Goal: Task Accomplishment & Management: Use online tool/utility

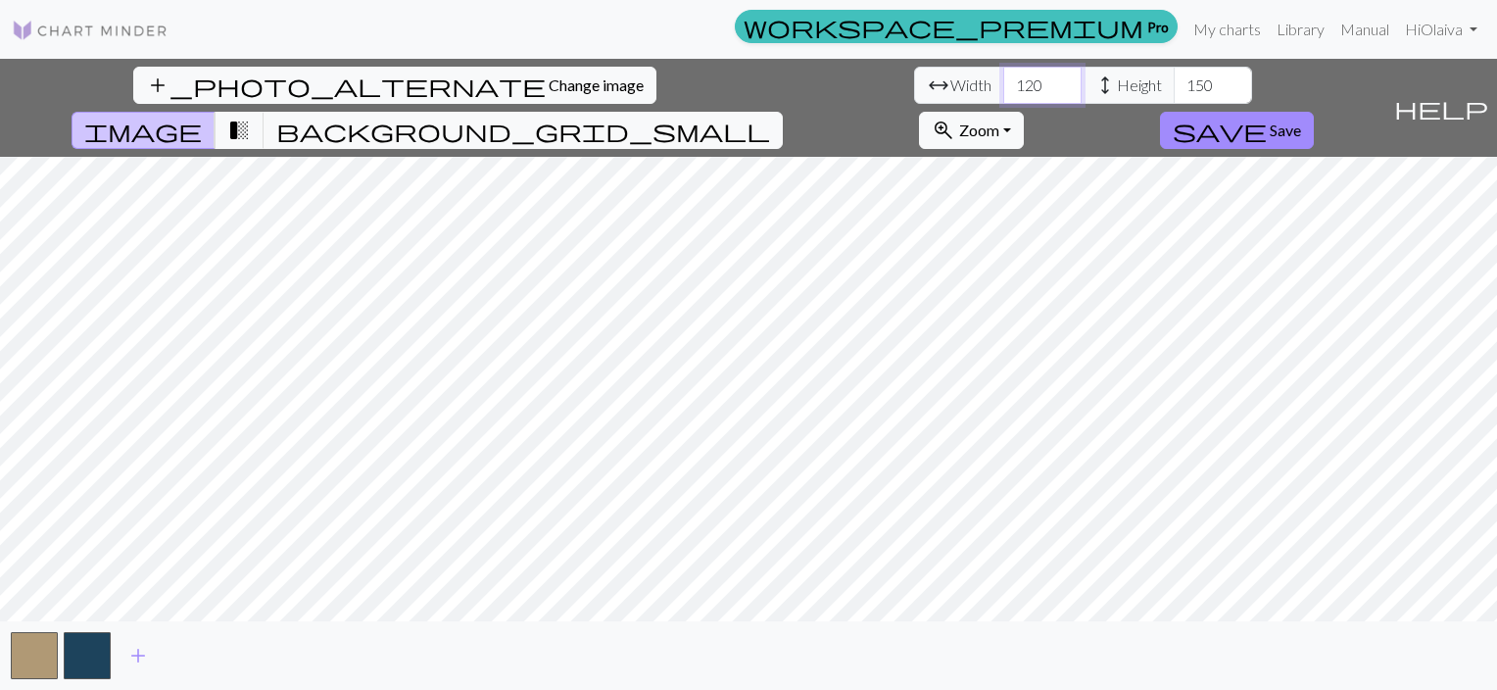
drag, startPoint x: 473, startPoint y: 85, endPoint x: 417, endPoint y: 86, distance: 56.8
click at [914, 89] on div "arrow_range Width 120 height Height 150" at bounding box center [1083, 85] width 338 height 37
type input "100"
click at [251, 117] on span "transition_fade" at bounding box center [239, 130] width 24 height 27
click at [770, 117] on span "background_grid_small" at bounding box center [523, 130] width 494 height 27
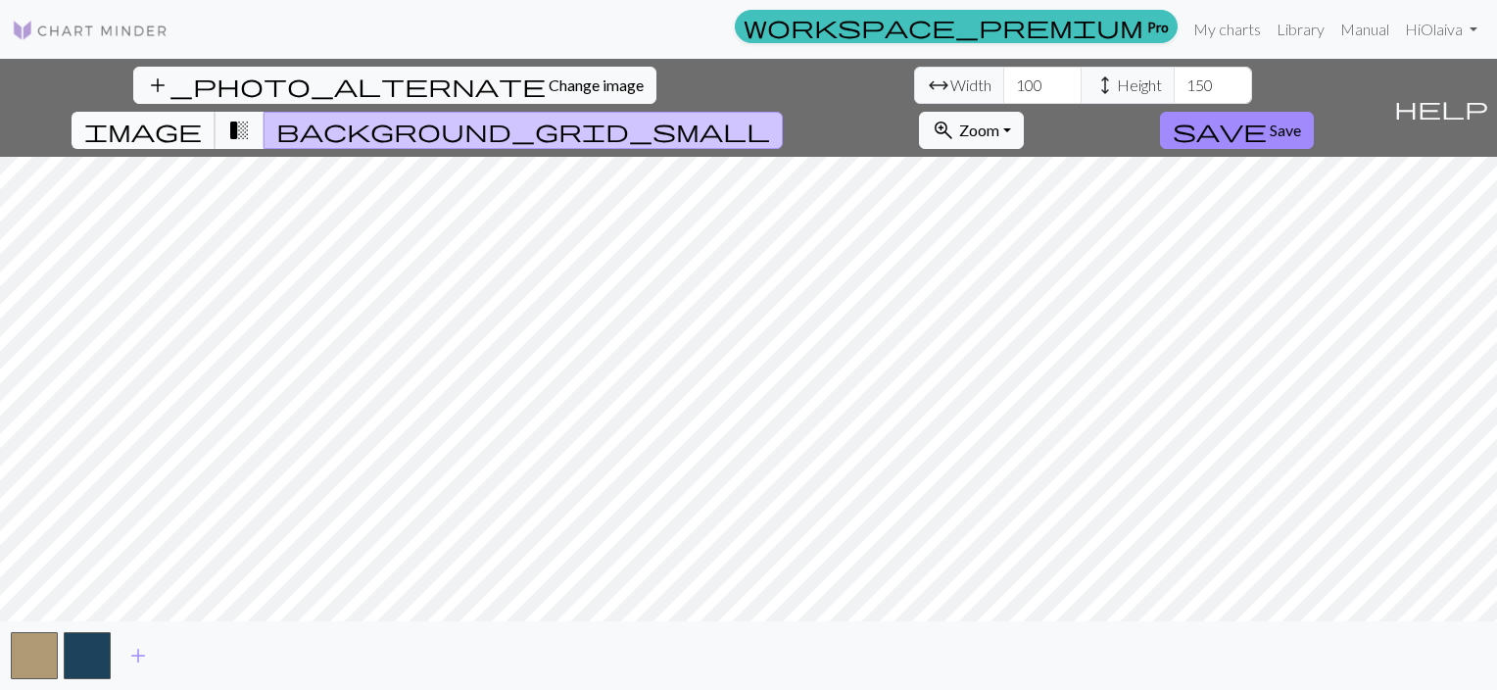
click at [202, 117] on span "image" at bounding box center [143, 130] width 118 height 27
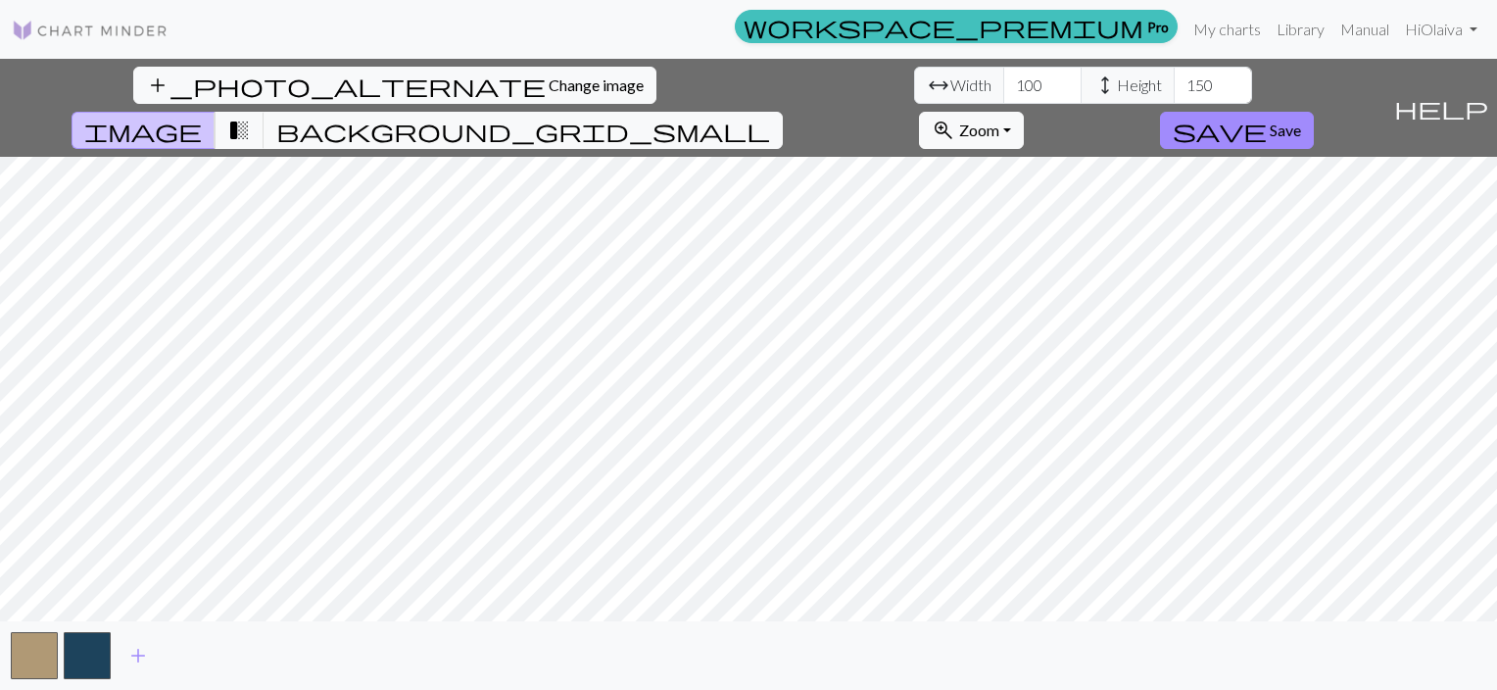
drag, startPoint x: 149, startPoint y: 94, endPoint x: 864, endPoint y: 55, distance: 716.5
click at [549, 93] on span "Change image" at bounding box center [596, 84] width 95 height 19
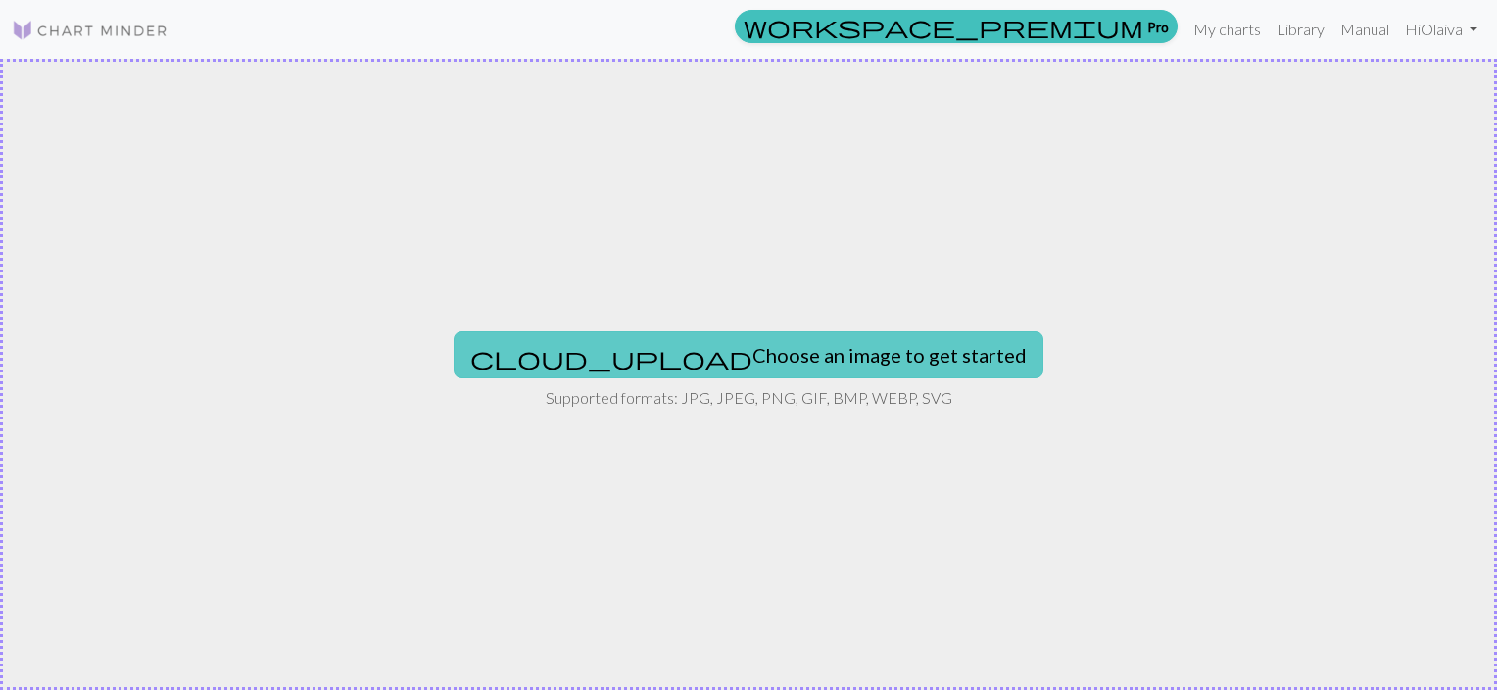
click at [712, 357] on button "cloud_upload Choose an image to get started" at bounding box center [749, 354] width 590 height 47
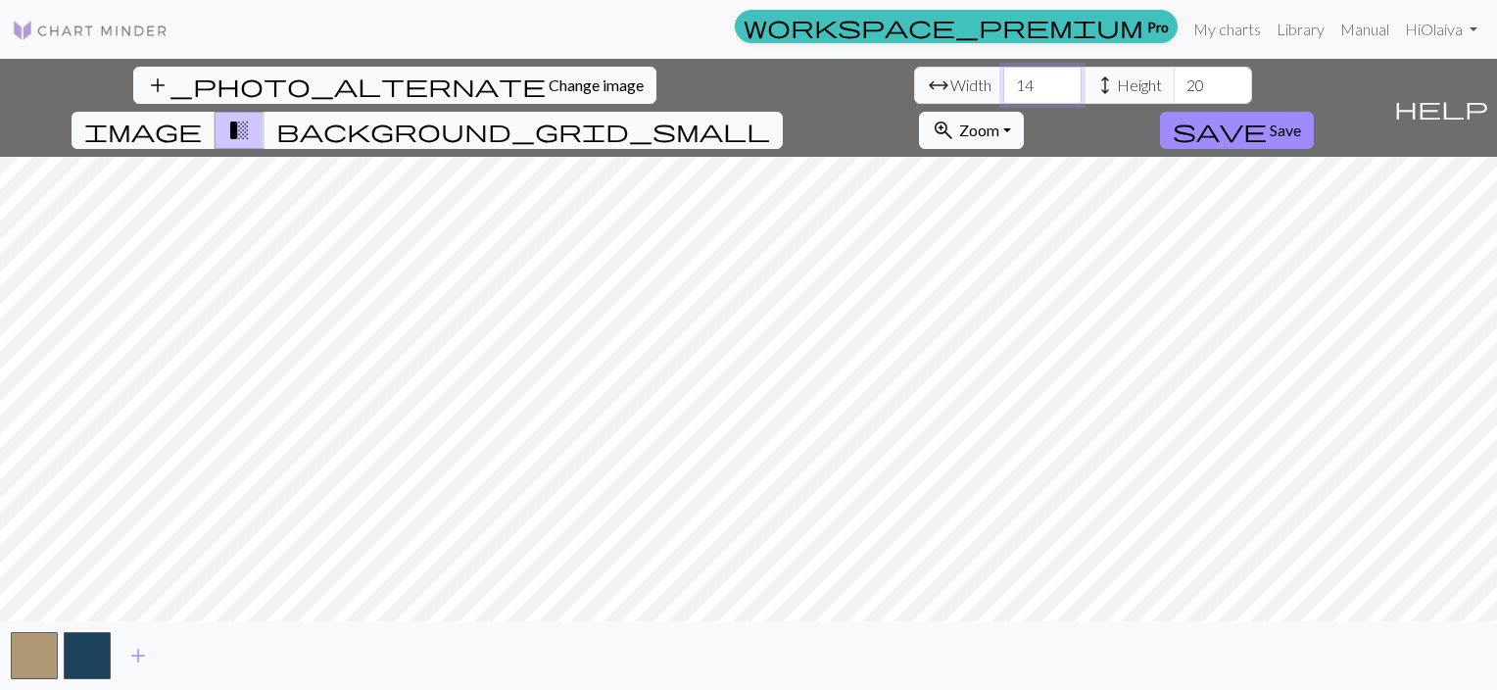
drag, startPoint x: 466, startPoint y: 88, endPoint x: 443, endPoint y: 91, distance: 23.7
click at [1004, 90] on input "14" at bounding box center [1043, 85] width 78 height 37
type input "100"
drag, startPoint x: 636, startPoint y: 86, endPoint x: 621, endPoint y: 76, distance: 17.7
click at [1174, 78] on input "20" at bounding box center [1213, 85] width 78 height 37
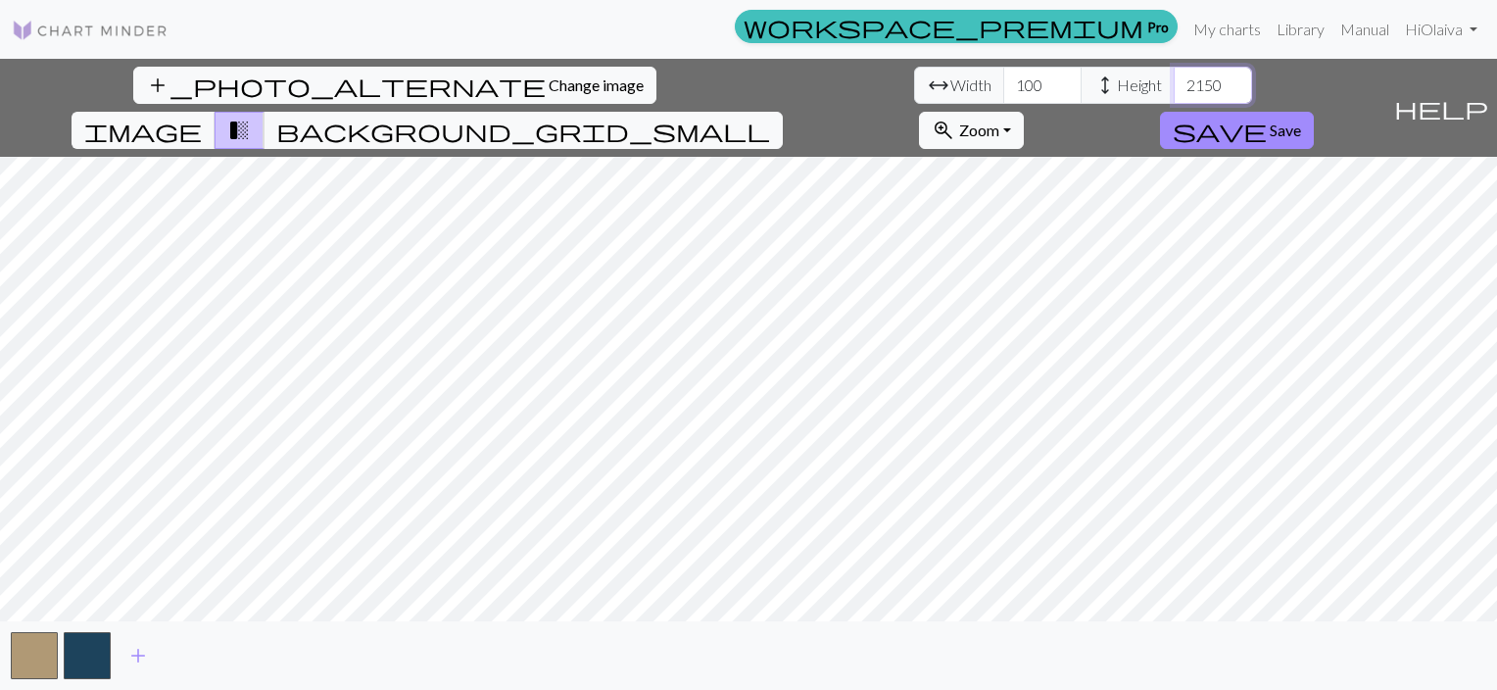
click at [1174, 86] on input "2150" at bounding box center [1213, 85] width 78 height 37
type input "150"
click at [202, 117] on span "image" at bounding box center [143, 130] width 118 height 27
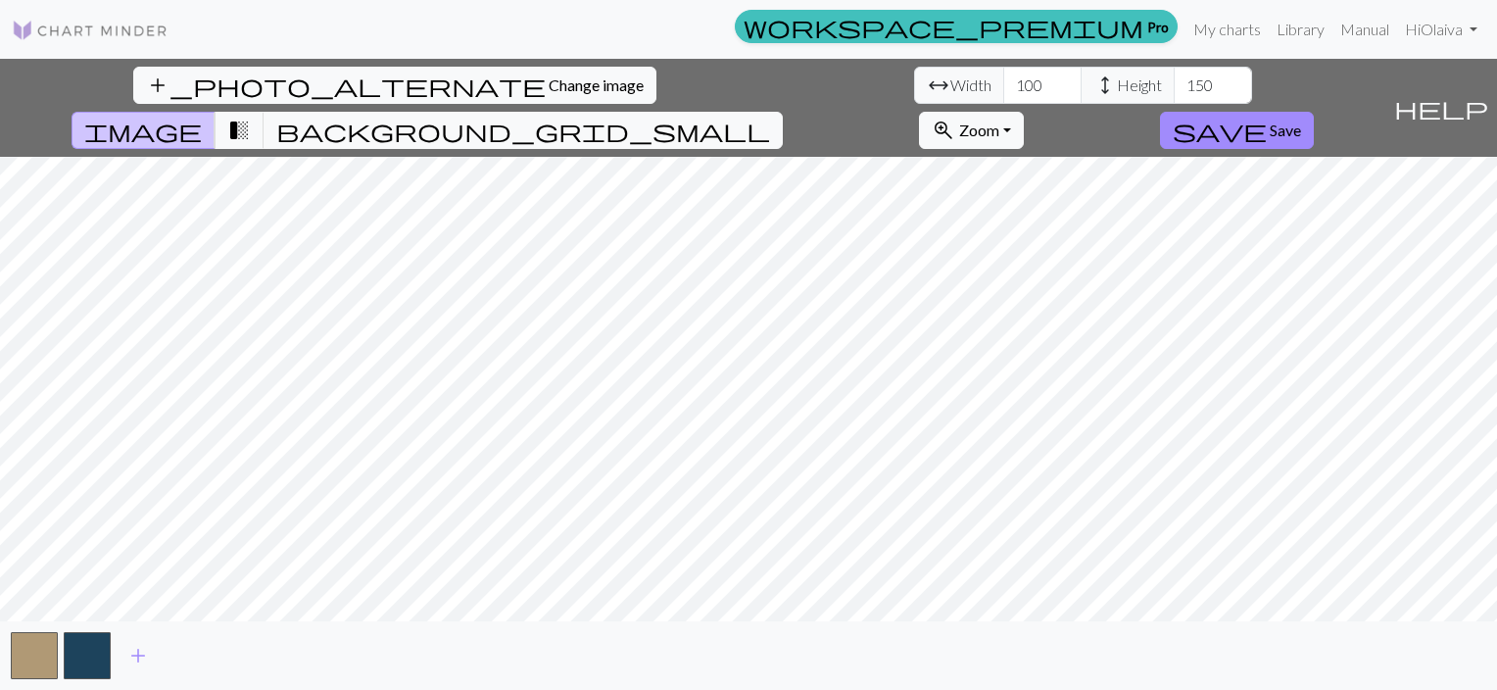
click at [934, 106] on div "add_photo_alternate Change image arrow_range Width 100 height Height 150 image …" at bounding box center [748, 374] width 1497 height 631
click at [951, 85] on span "Width" at bounding box center [971, 86] width 41 height 24
click at [927, 84] on span "arrow_range" at bounding box center [939, 85] width 24 height 27
drag, startPoint x: 365, startPoint y: 84, endPoint x: 559, endPoint y: 83, distance: 194.0
click at [1117, 83] on span "Height" at bounding box center [1139, 86] width 45 height 24
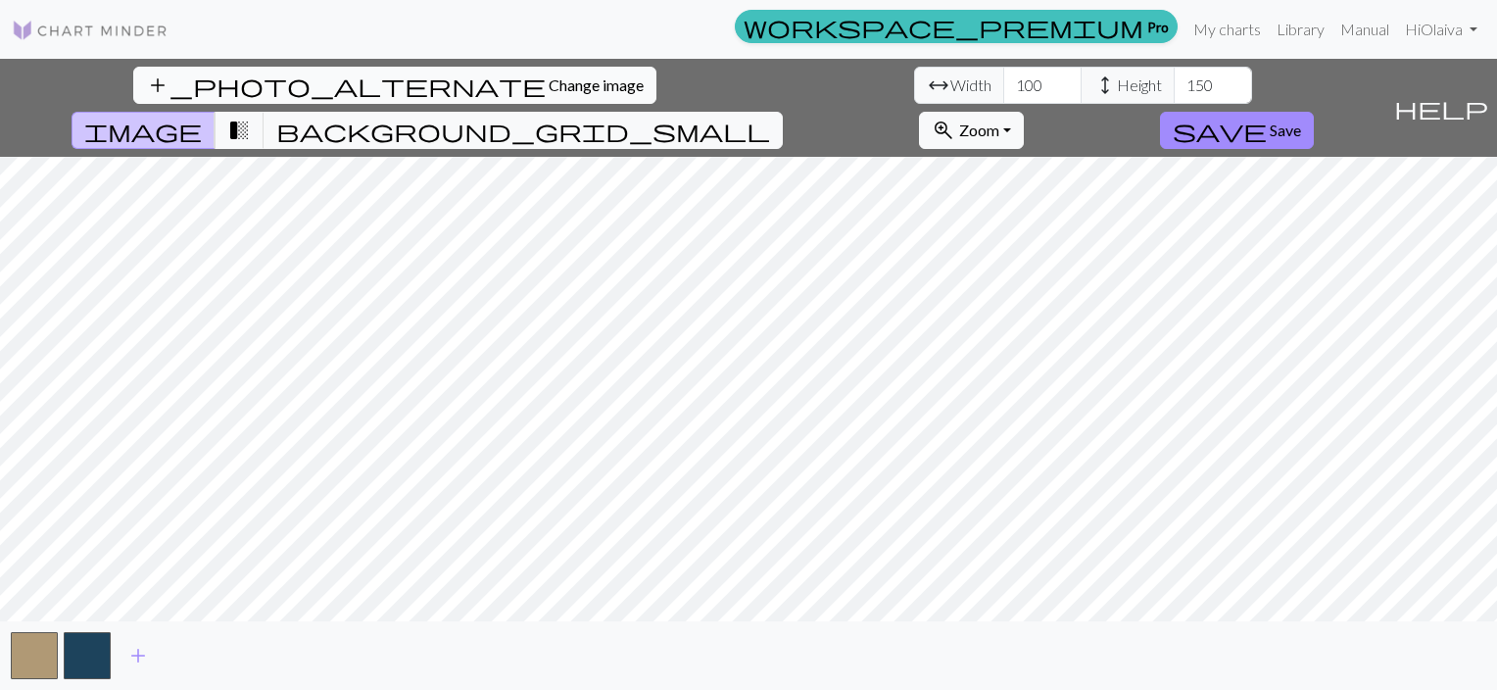
click at [549, 90] on span "Change image" at bounding box center [596, 84] width 95 height 19
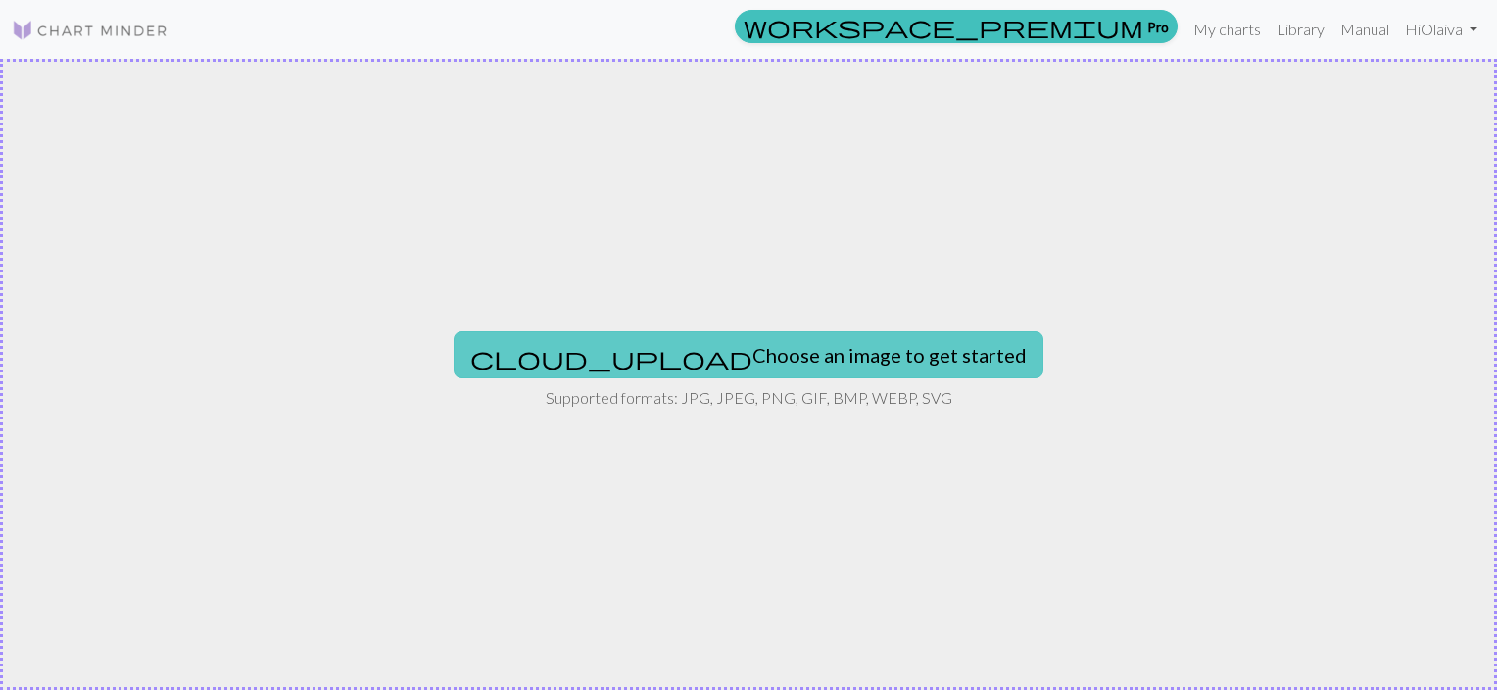
click at [731, 349] on button "cloud_upload Choose an image to get started" at bounding box center [749, 354] width 590 height 47
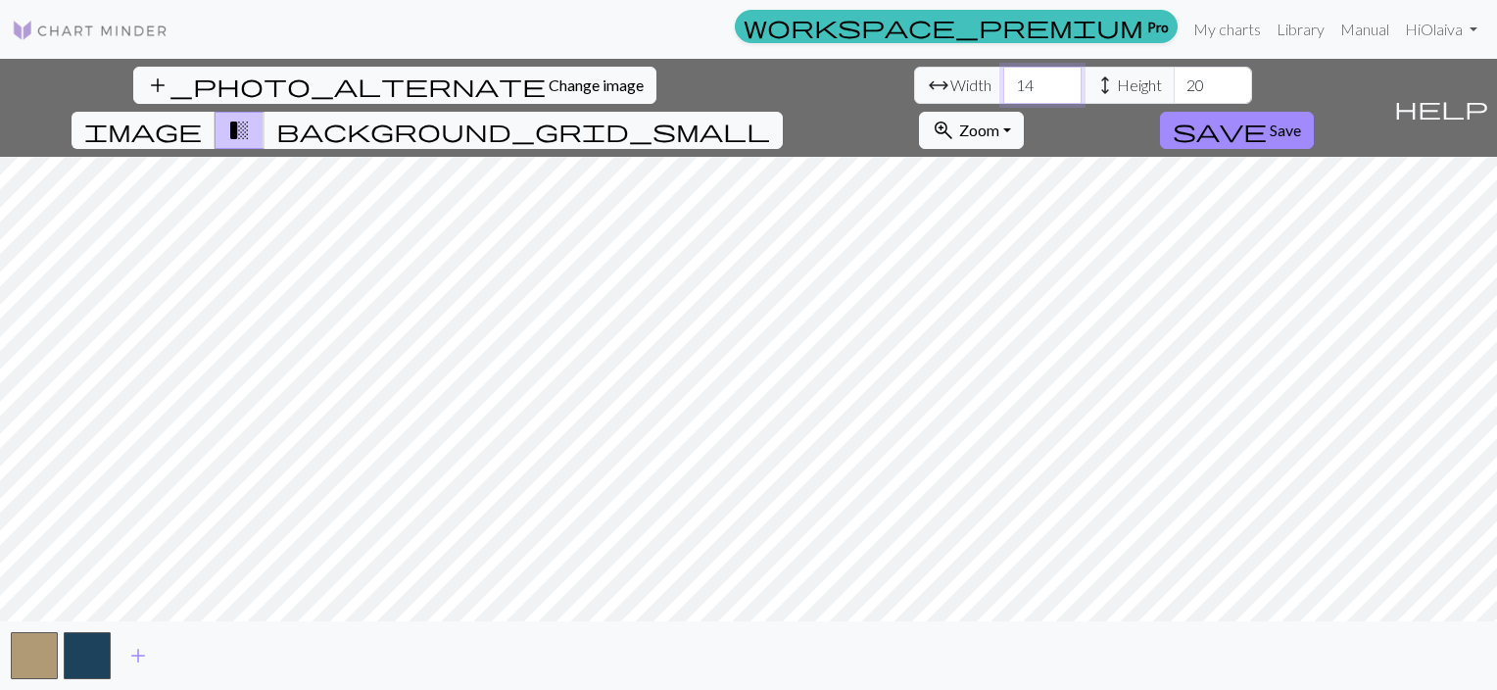
drag, startPoint x: 463, startPoint y: 85, endPoint x: 441, endPoint y: 92, distance: 22.6
click at [1004, 92] on input "14" at bounding box center [1043, 85] width 78 height 37
type input "100"
drag, startPoint x: 631, startPoint y: 89, endPoint x: 600, endPoint y: 87, distance: 31.4
click at [1174, 87] on input "20" at bounding box center [1213, 85] width 78 height 37
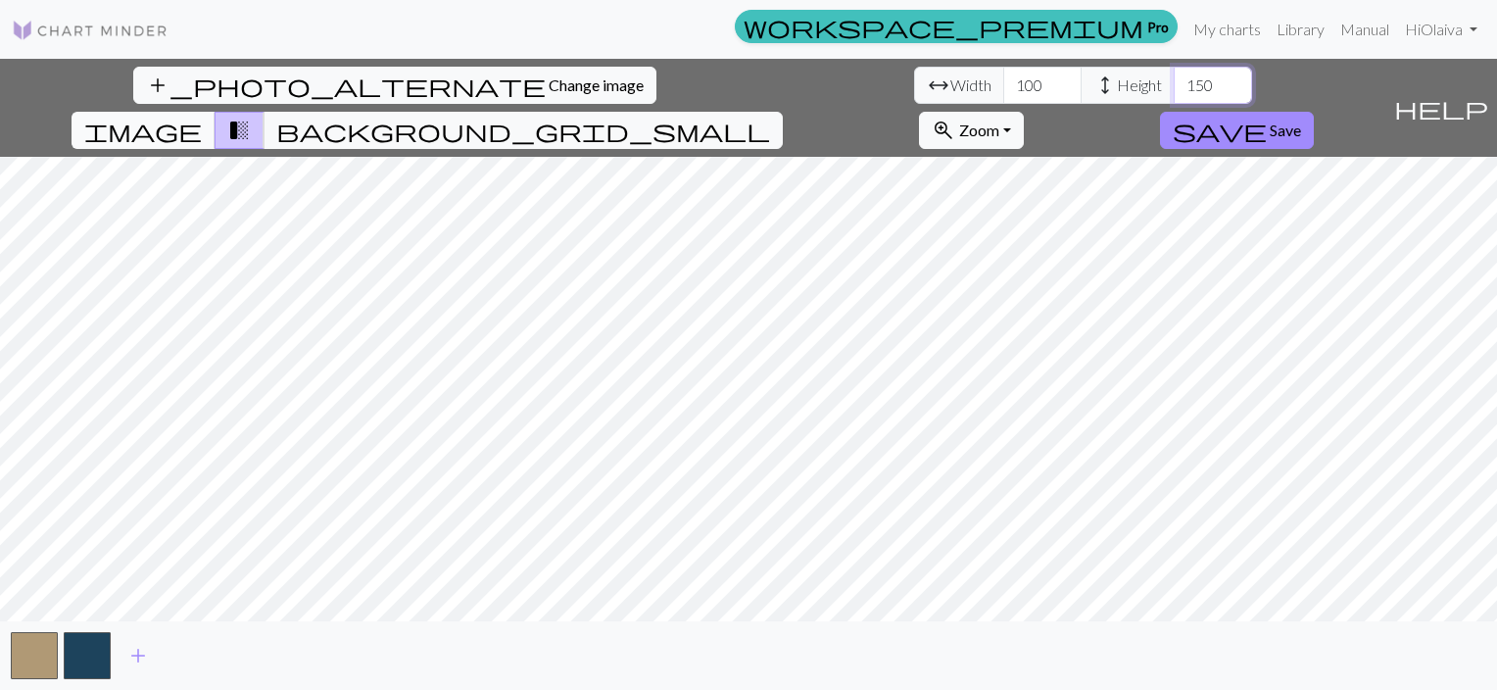
type input "150"
click at [202, 117] on span "image" at bounding box center [143, 130] width 118 height 27
click at [929, 621] on div "add_photo_alternate Change image arrow_range Width 100 height Height 150 image …" at bounding box center [748, 374] width 1497 height 631
click at [566, 622] on div "add_photo_alternate Change image arrow_range Width 100 height Height 150 image …" at bounding box center [748, 374] width 1497 height 631
click at [1301, 121] on span "Save" at bounding box center [1285, 130] width 31 height 19
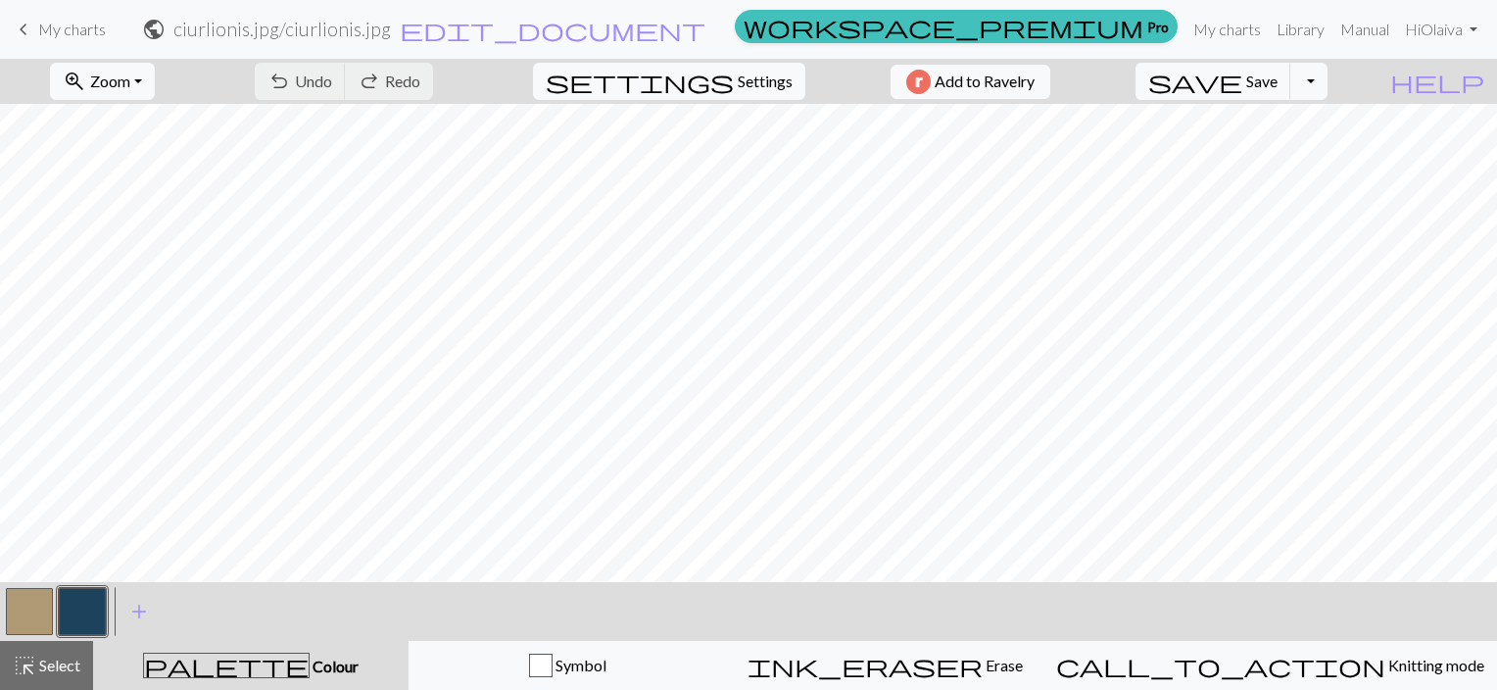
click at [310, 658] on span "Colour" at bounding box center [334, 666] width 49 height 19
click at [765, 74] on span "Settings" at bounding box center [765, 82] width 55 height 24
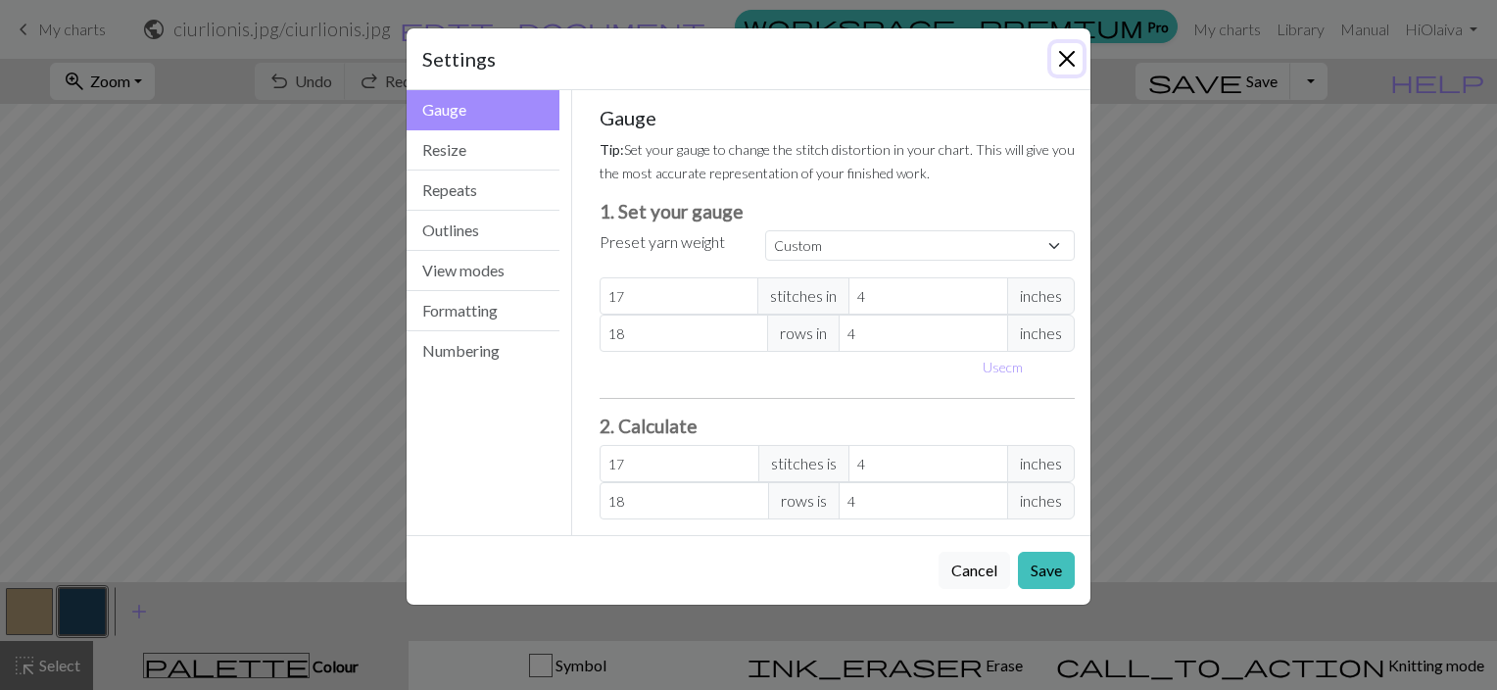
click at [1060, 60] on button "Close" at bounding box center [1067, 58] width 31 height 31
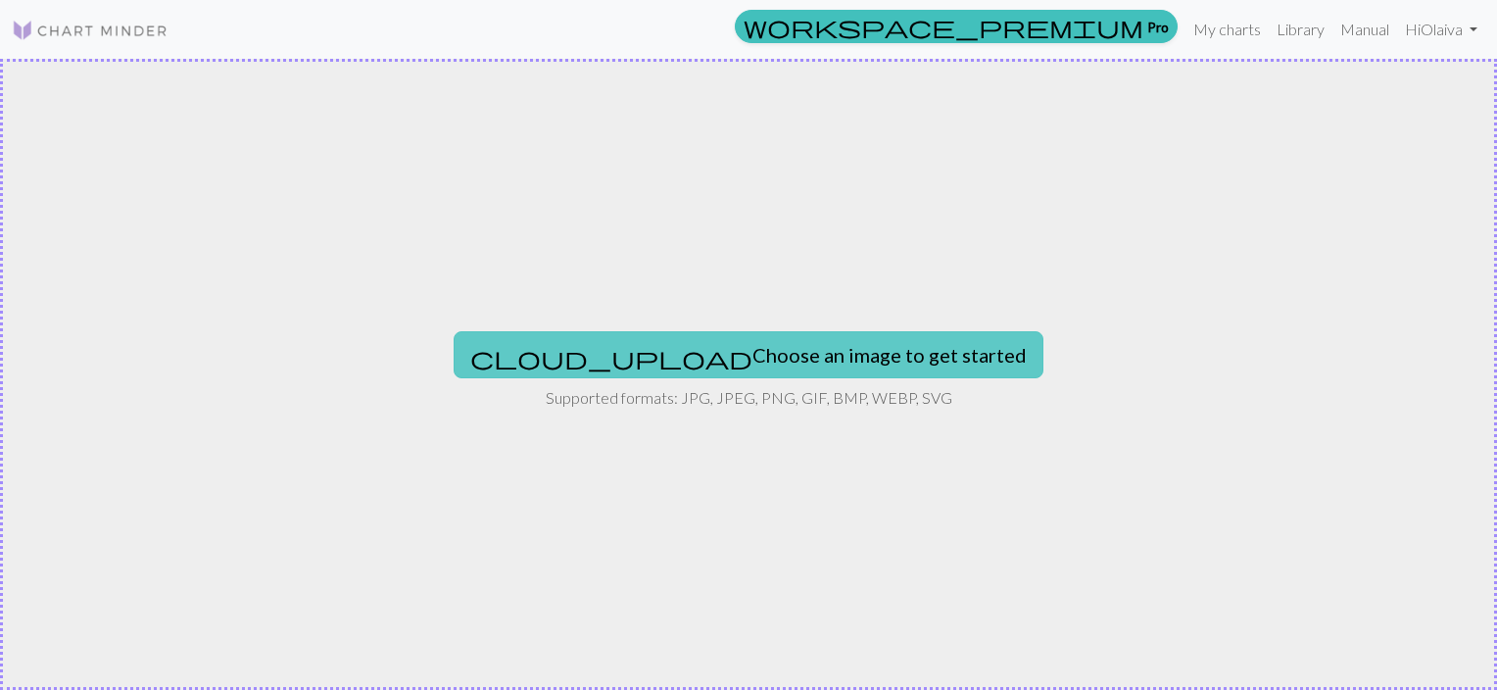
click at [786, 355] on button "cloud_upload Choose an image to get started" at bounding box center [749, 354] width 590 height 47
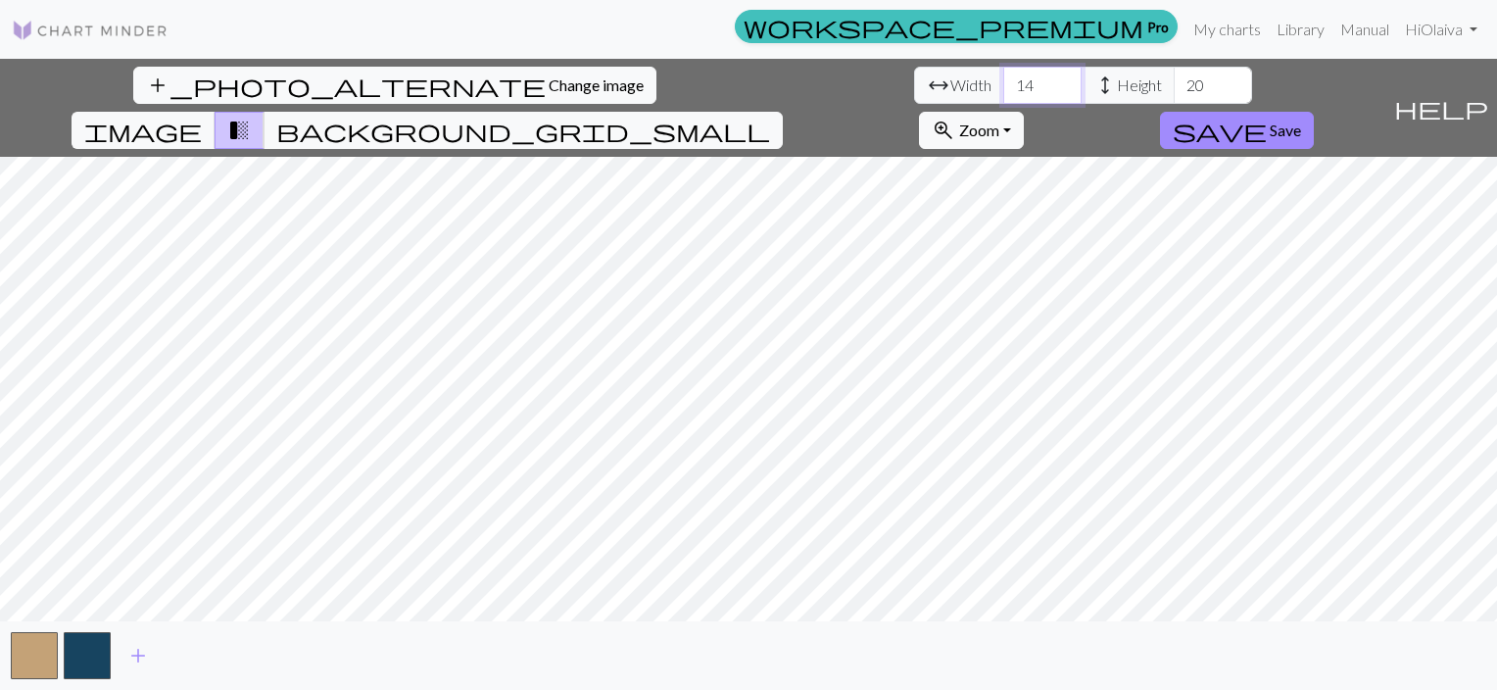
drag, startPoint x: 471, startPoint y: 86, endPoint x: 425, endPoint y: 86, distance: 46.1
click at [914, 86] on div "arrow_range Width 14 height Height 20" at bounding box center [1083, 85] width 338 height 37
type input "100"
drag, startPoint x: 631, startPoint y: 88, endPoint x: 610, endPoint y: 90, distance: 21.6
click at [914, 90] on div "arrow_range Width 100 height Height 20" at bounding box center [1083, 85] width 338 height 37
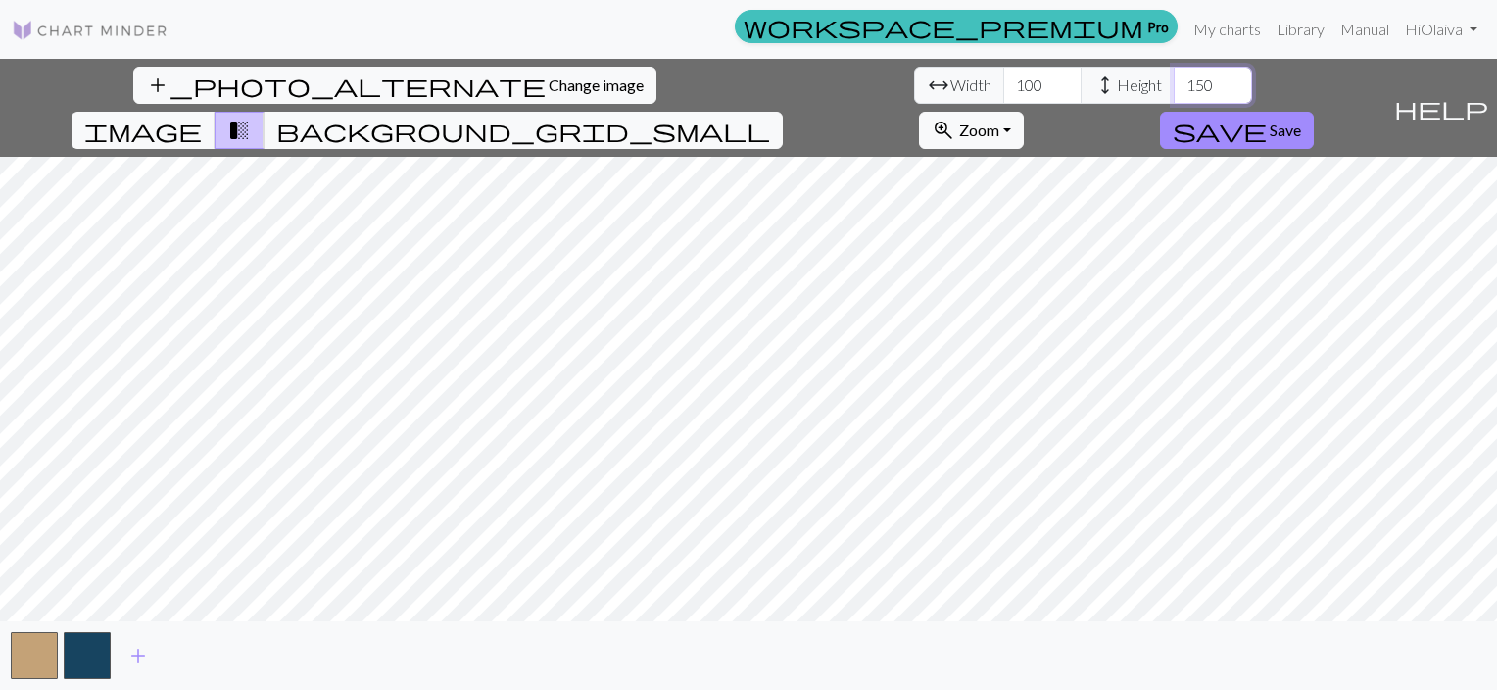
type input "150"
click at [566, 622] on div "add_photo_alternate Change image arrow_range Width 100 height Height 150 image …" at bounding box center [748, 374] width 1497 height 631
click at [202, 117] on span "image" at bounding box center [143, 130] width 118 height 27
click at [265, 112] on button "transition_fade" at bounding box center [240, 130] width 50 height 37
click at [770, 117] on span "background_grid_small" at bounding box center [523, 130] width 494 height 27
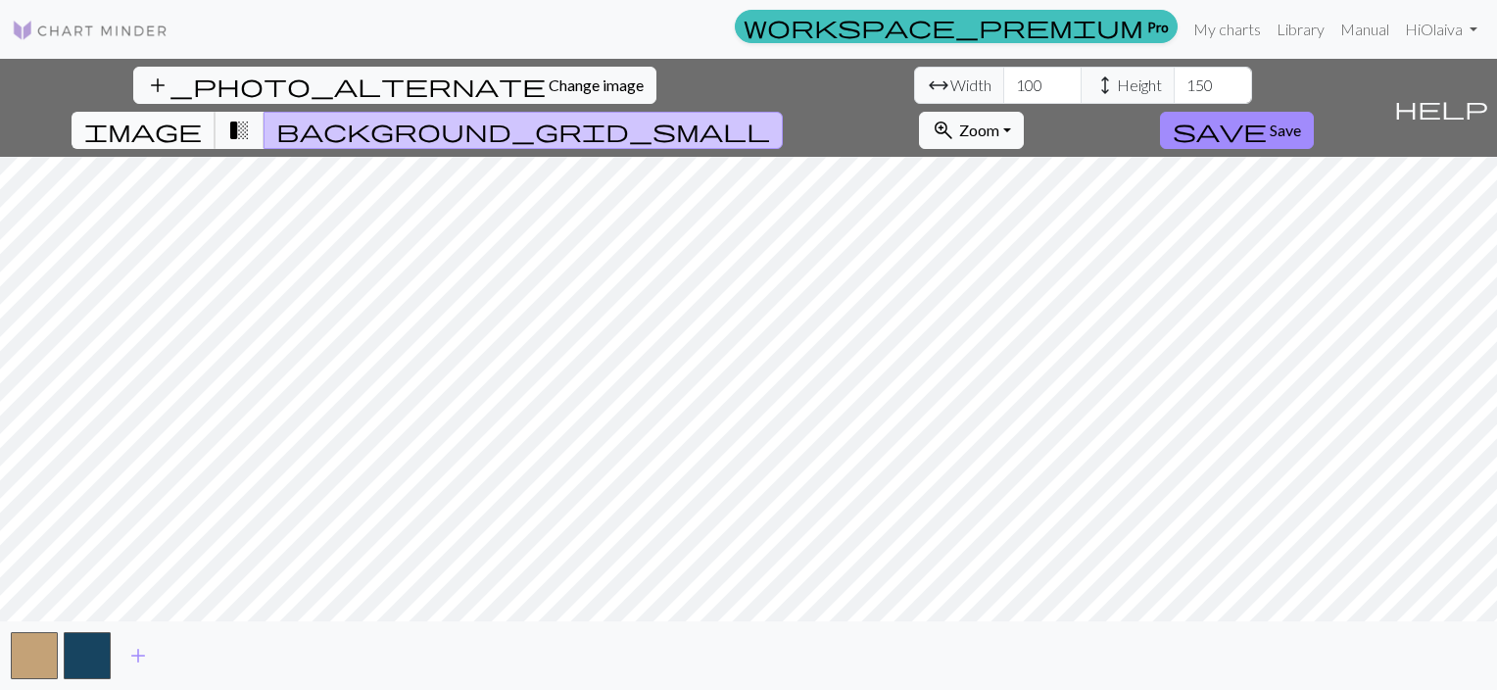
click at [202, 117] on span "image" at bounding box center [143, 130] width 118 height 27
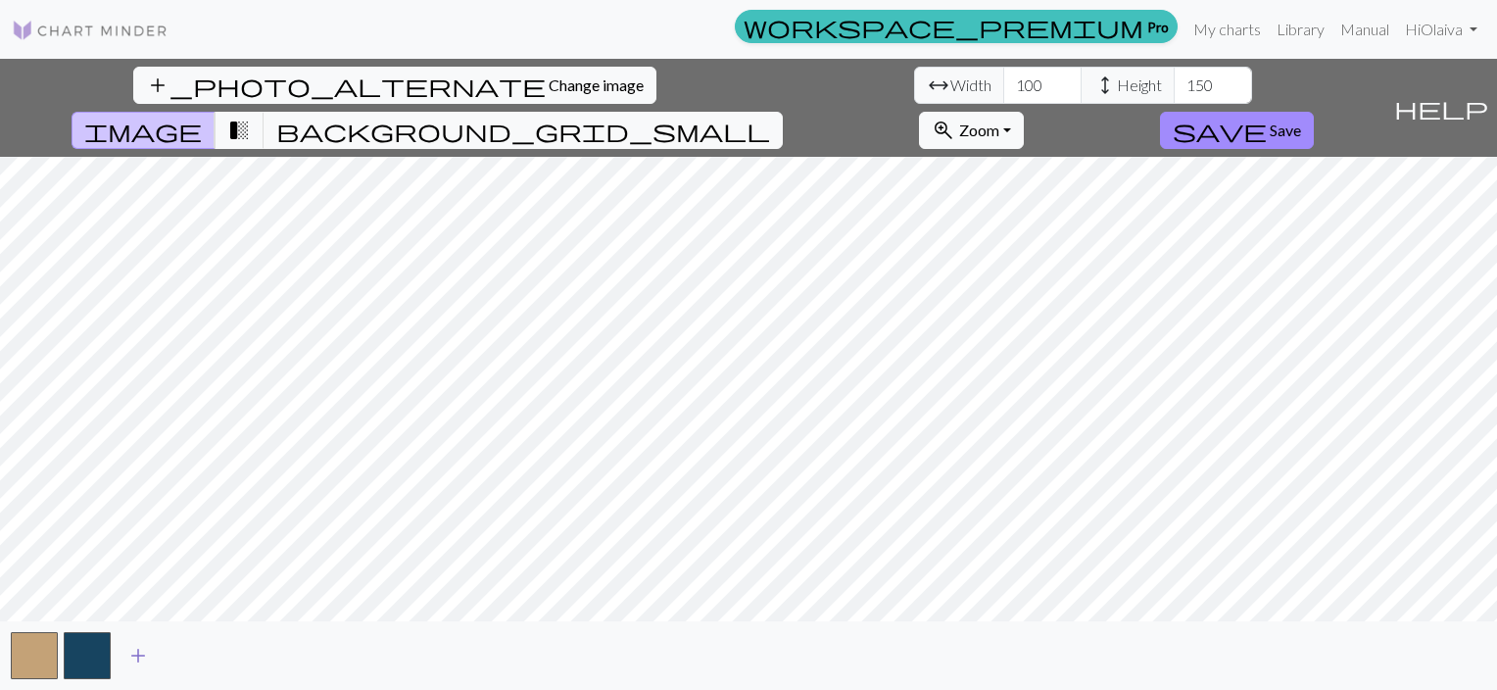
click at [137, 656] on span "add" at bounding box center [138, 655] width 24 height 27
click at [195, 659] on span "add" at bounding box center [191, 655] width 24 height 27
click at [243, 655] on span "add" at bounding box center [244, 655] width 24 height 27
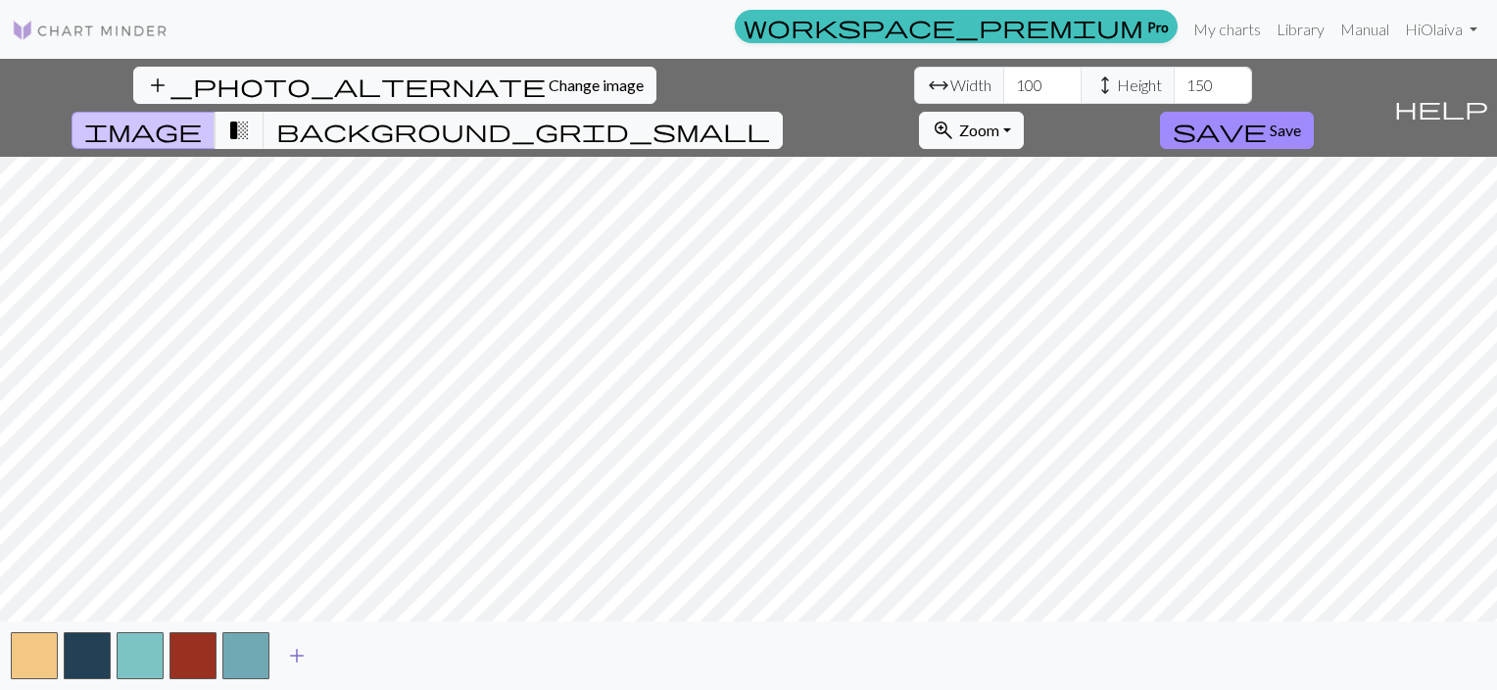
click at [294, 655] on span "add" at bounding box center [297, 655] width 24 height 27
click at [348, 656] on span "add" at bounding box center [350, 655] width 24 height 27
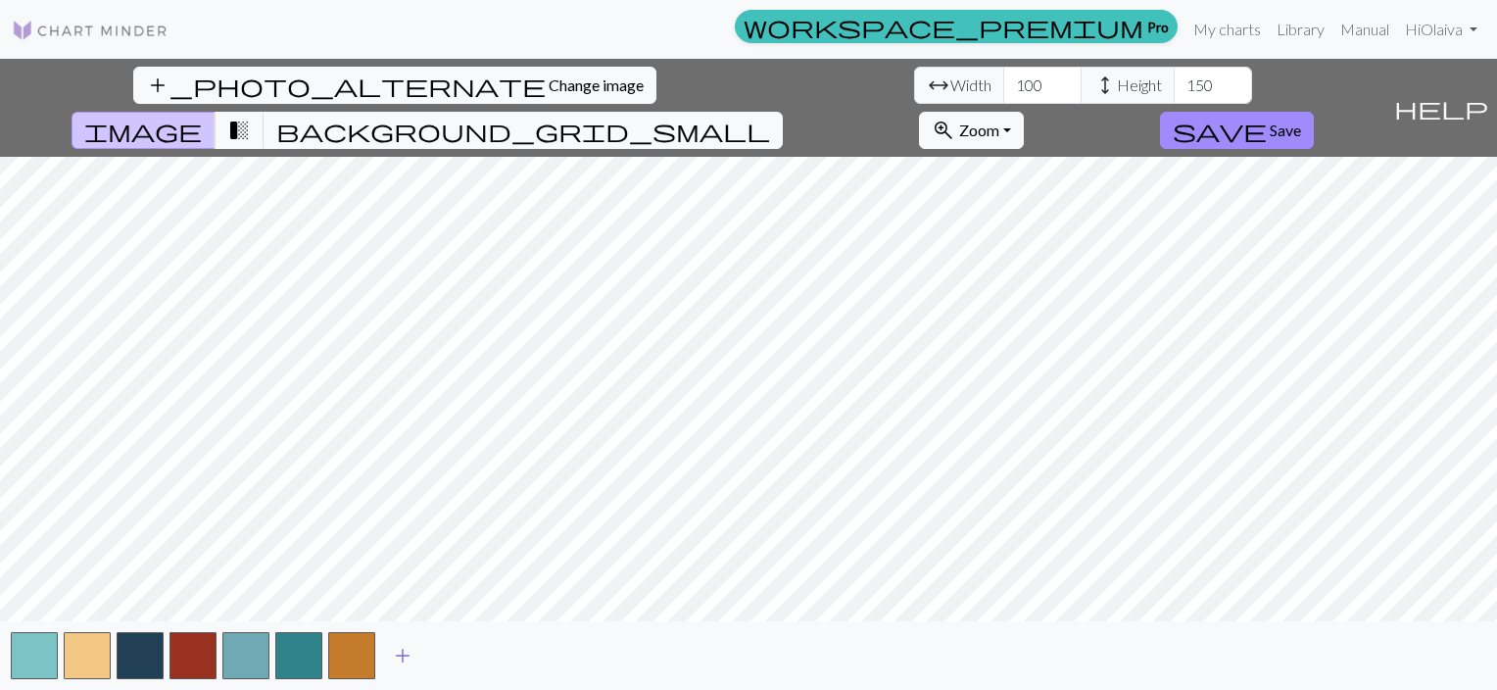
click at [407, 654] on span "add" at bounding box center [403, 655] width 24 height 27
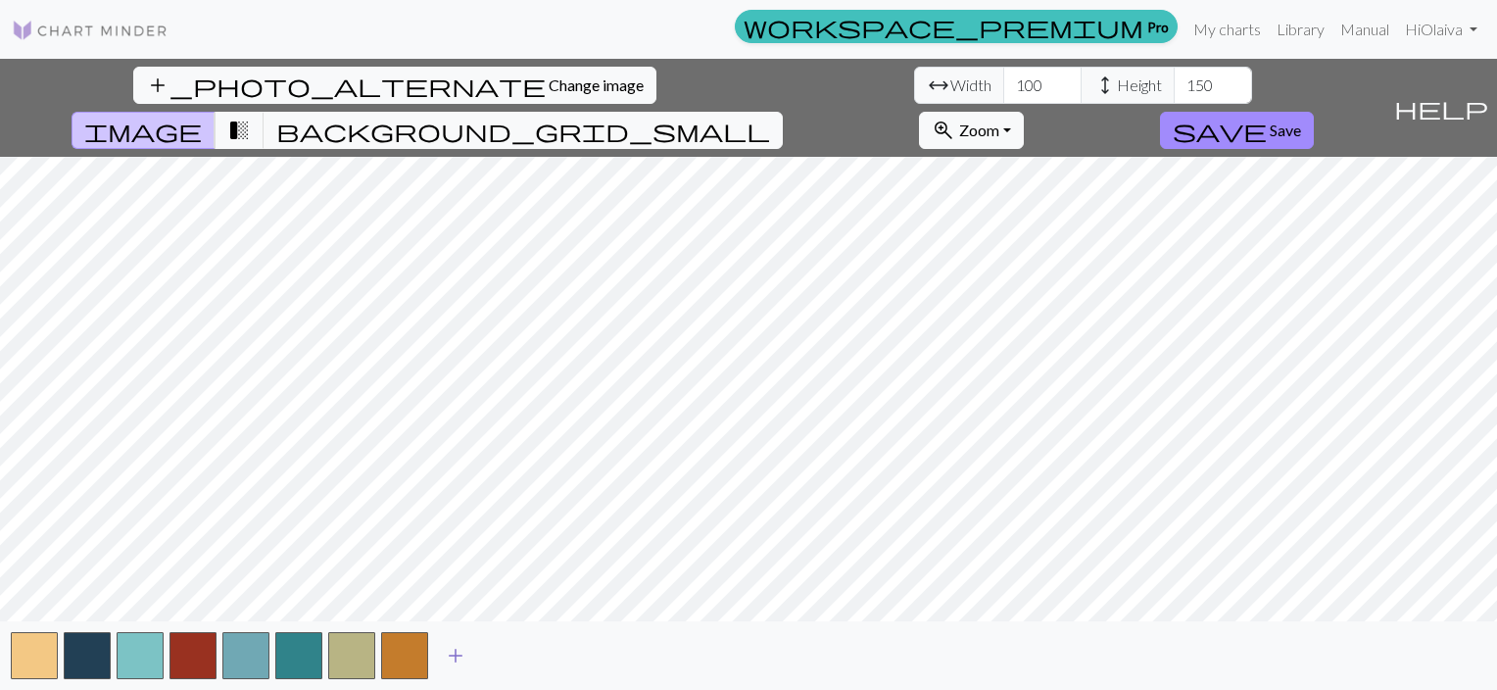
click at [447, 659] on span "add" at bounding box center [456, 655] width 24 height 27
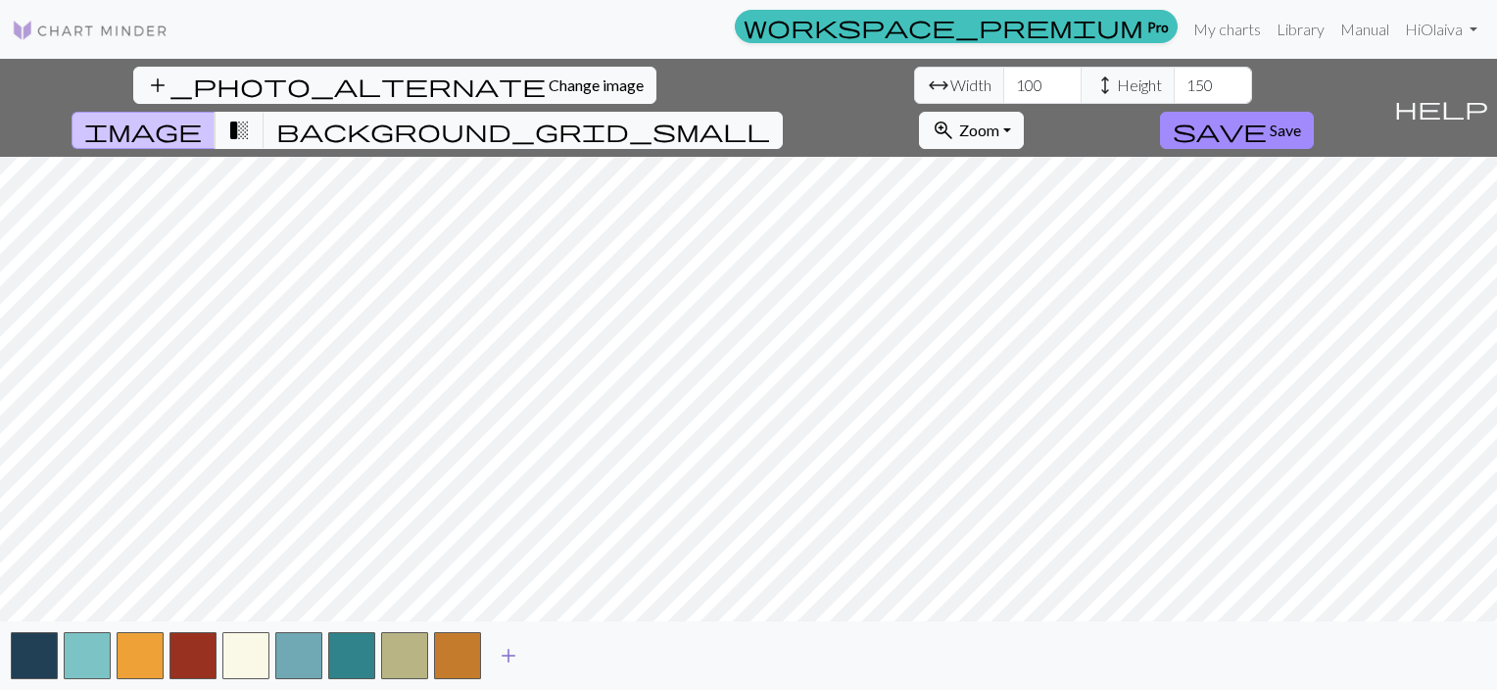
click at [504, 658] on span "add" at bounding box center [509, 655] width 24 height 27
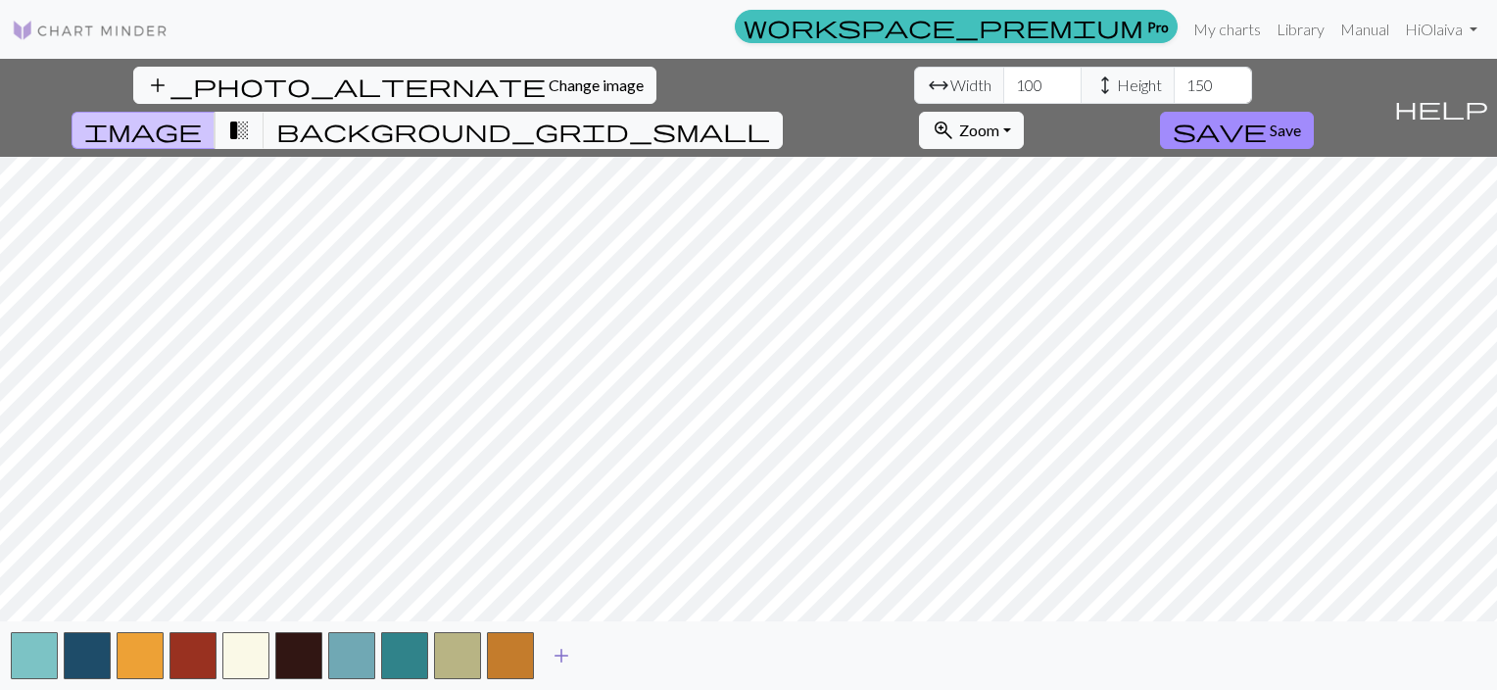
click at [566, 660] on span "add" at bounding box center [562, 655] width 24 height 27
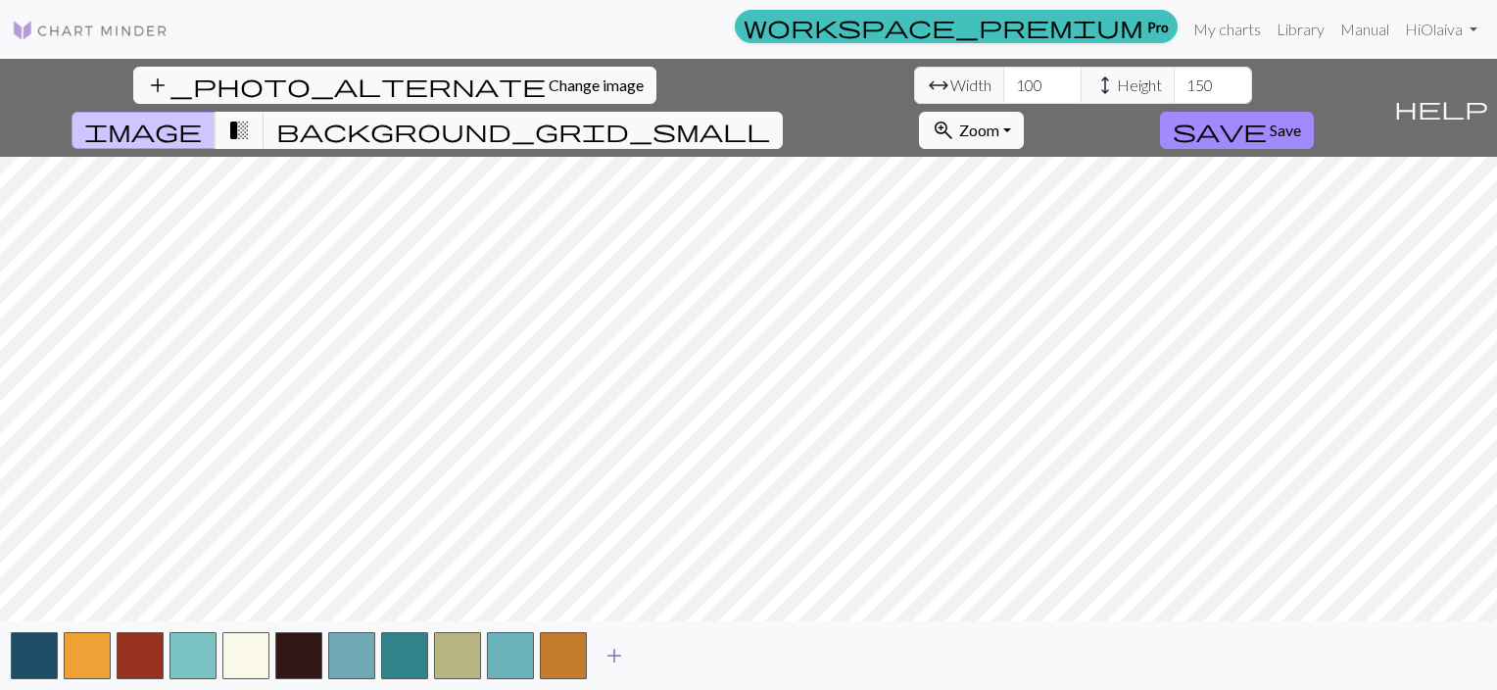
drag, startPoint x: 611, startPoint y: 655, endPoint x: 659, endPoint y: 664, distance: 49.0
click at [612, 655] on span "add" at bounding box center [615, 655] width 24 height 27
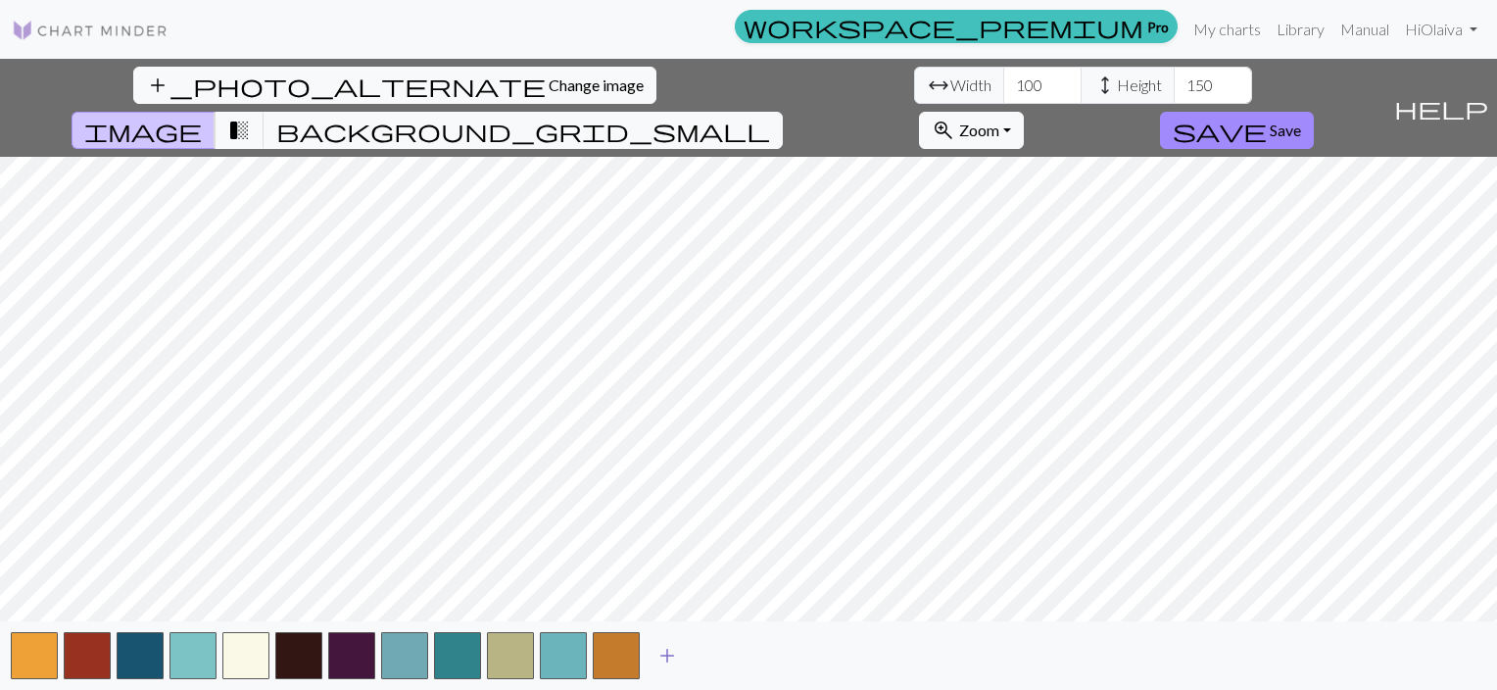
click at [655, 652] on button "add" at bounding box center [667, 655] width 49 height 37
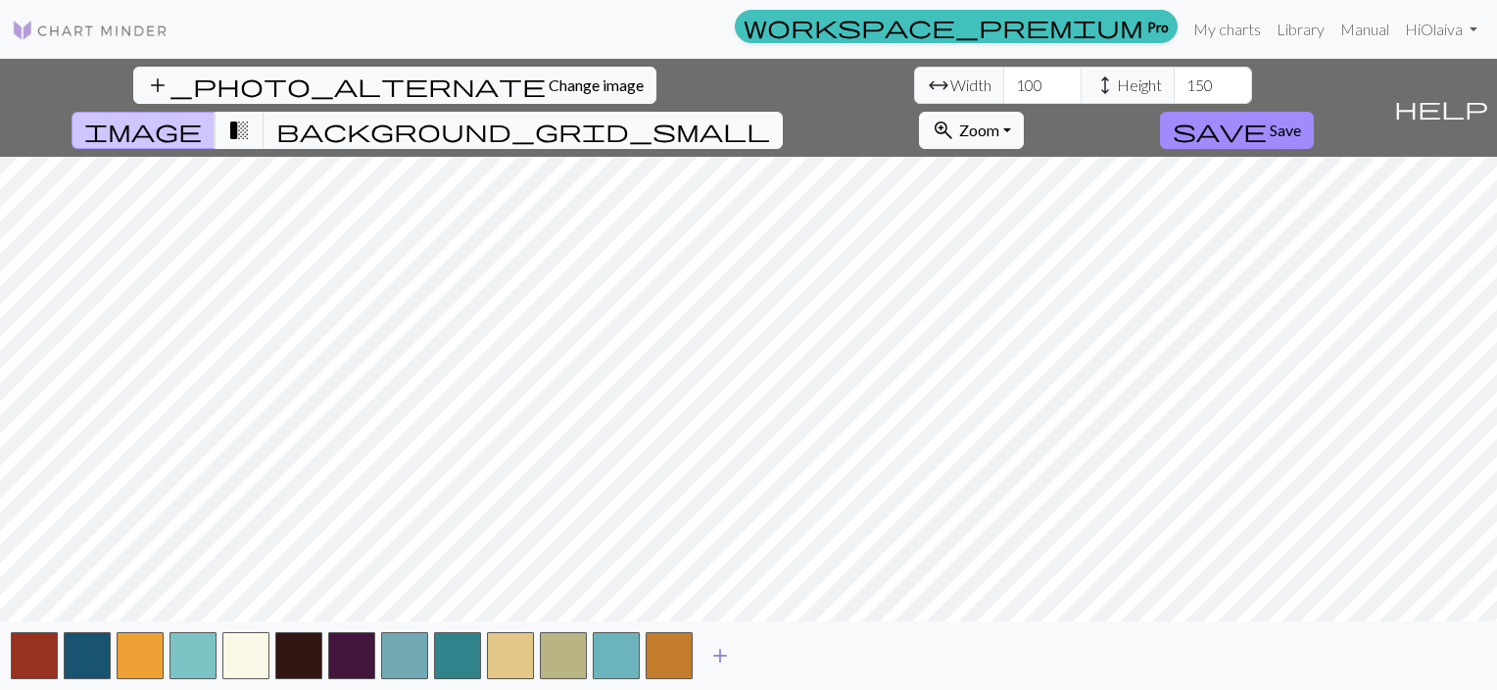
click at [710, 656] on span "add" at bounding box center [721, 655] width 24 height 27
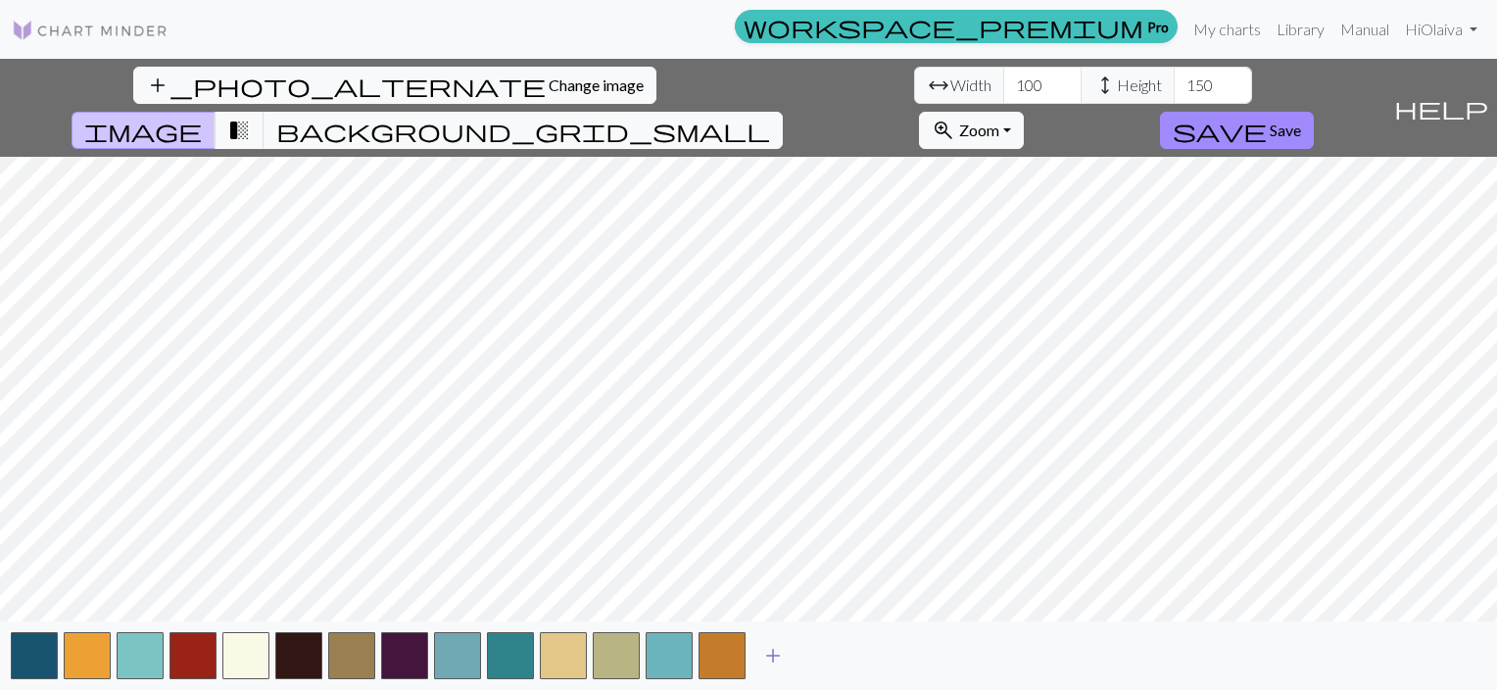
click at [771, 657] on span "add" at bounding box center [773, 655] width 24 height 27
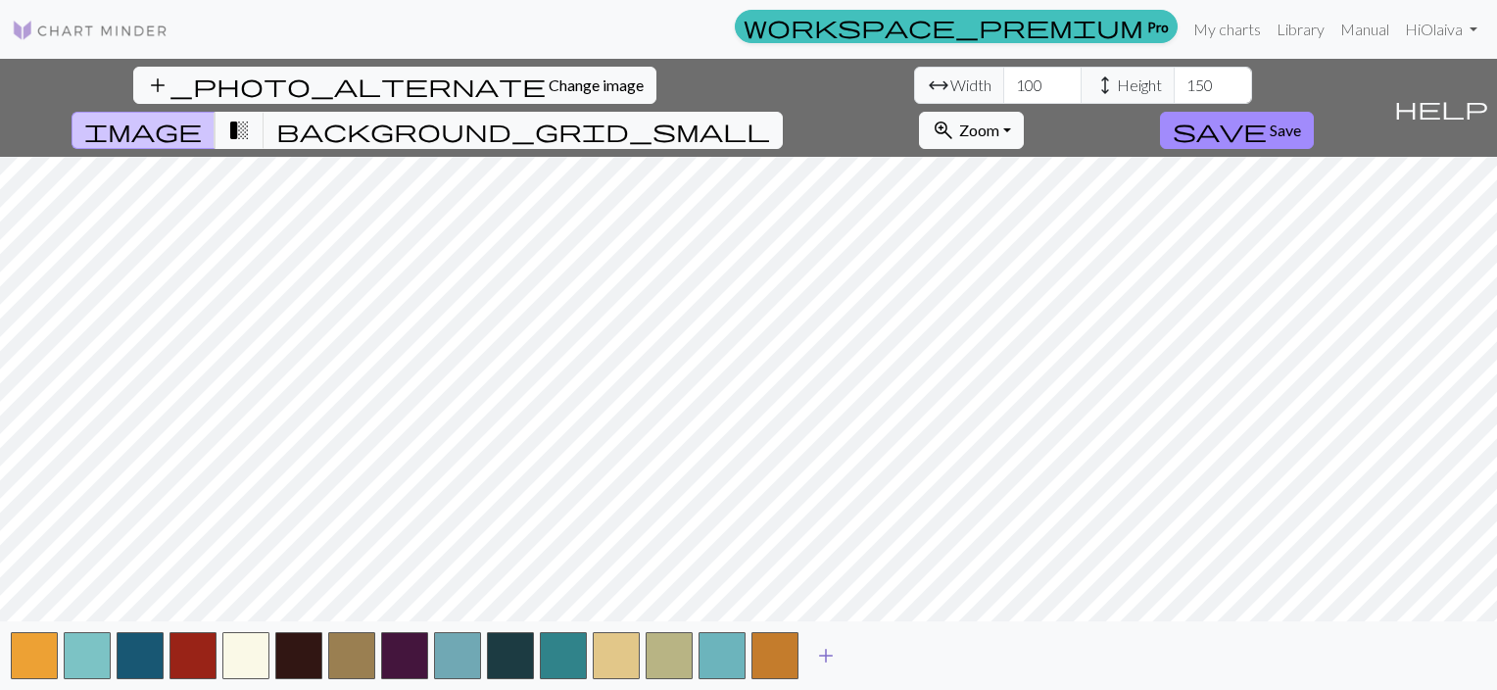
click at [814, 657] on span "add" at bounding box center [826, 655] width 24 height 27
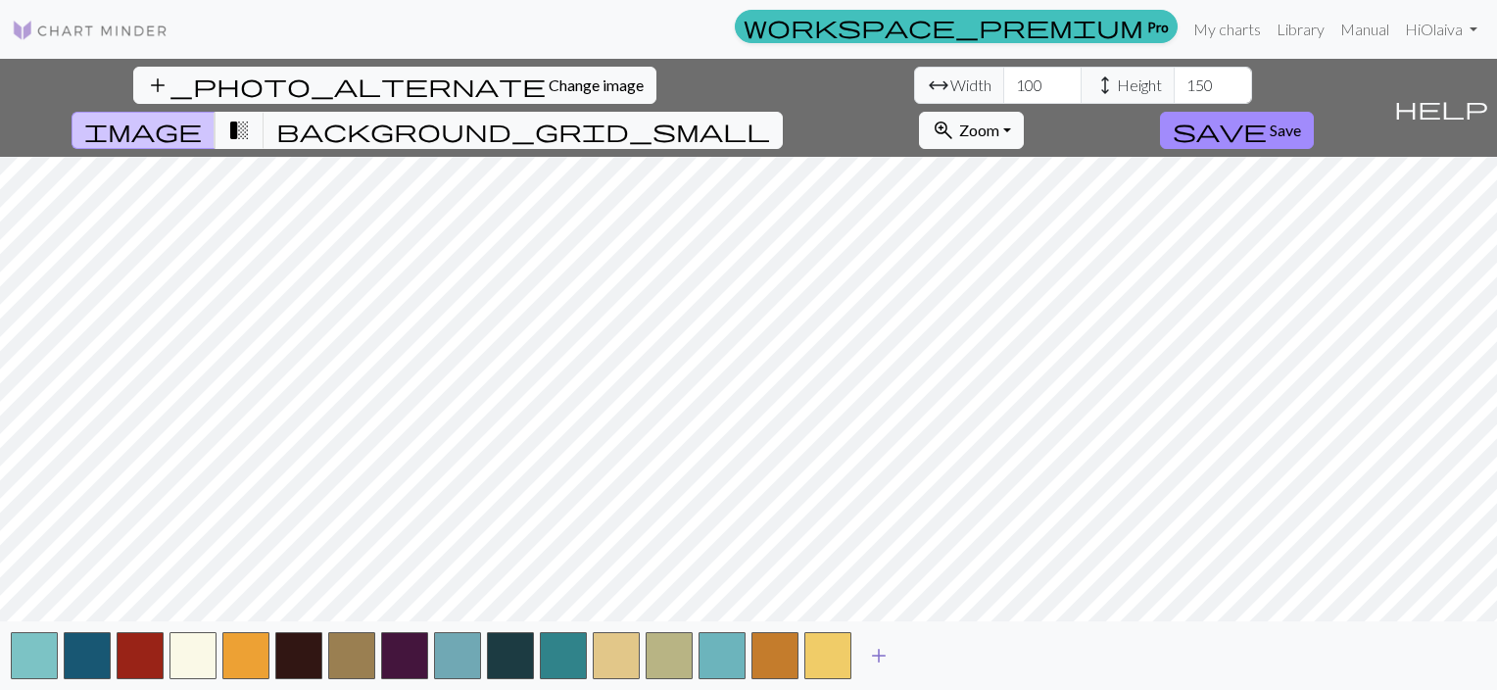
drag, startPoint x: 871, startPoint y: 656, endPoint x: 909, endPoint y: 666, distance: 39.7
click at [875, 657] on span "add" at bounding box center [879, 655] width 24 height 27
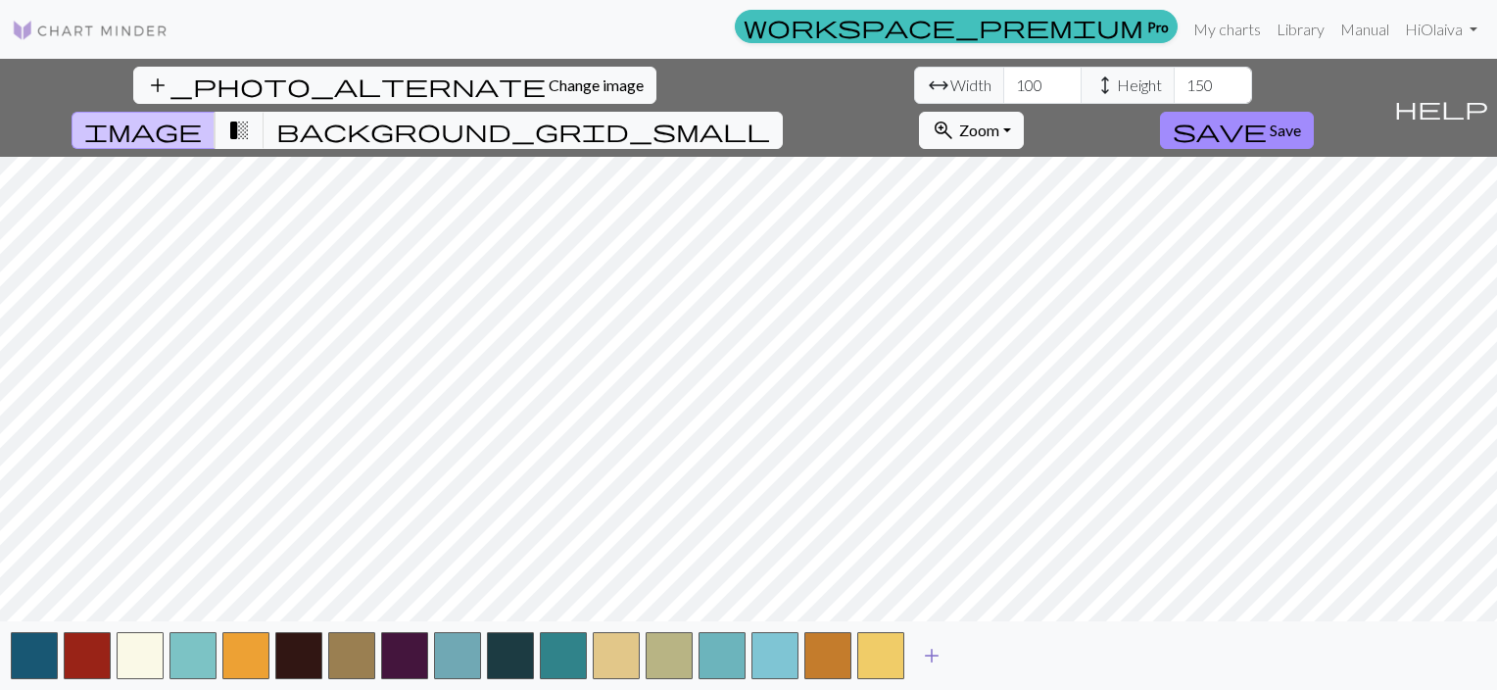
drag, startPoint x: 925, startPoint y: 657, endPoint x: 976, endPoint y: 663, distance: 51.4
click at [925, 657] on span "add" at bounding box center [932, 655] width 24 height 27
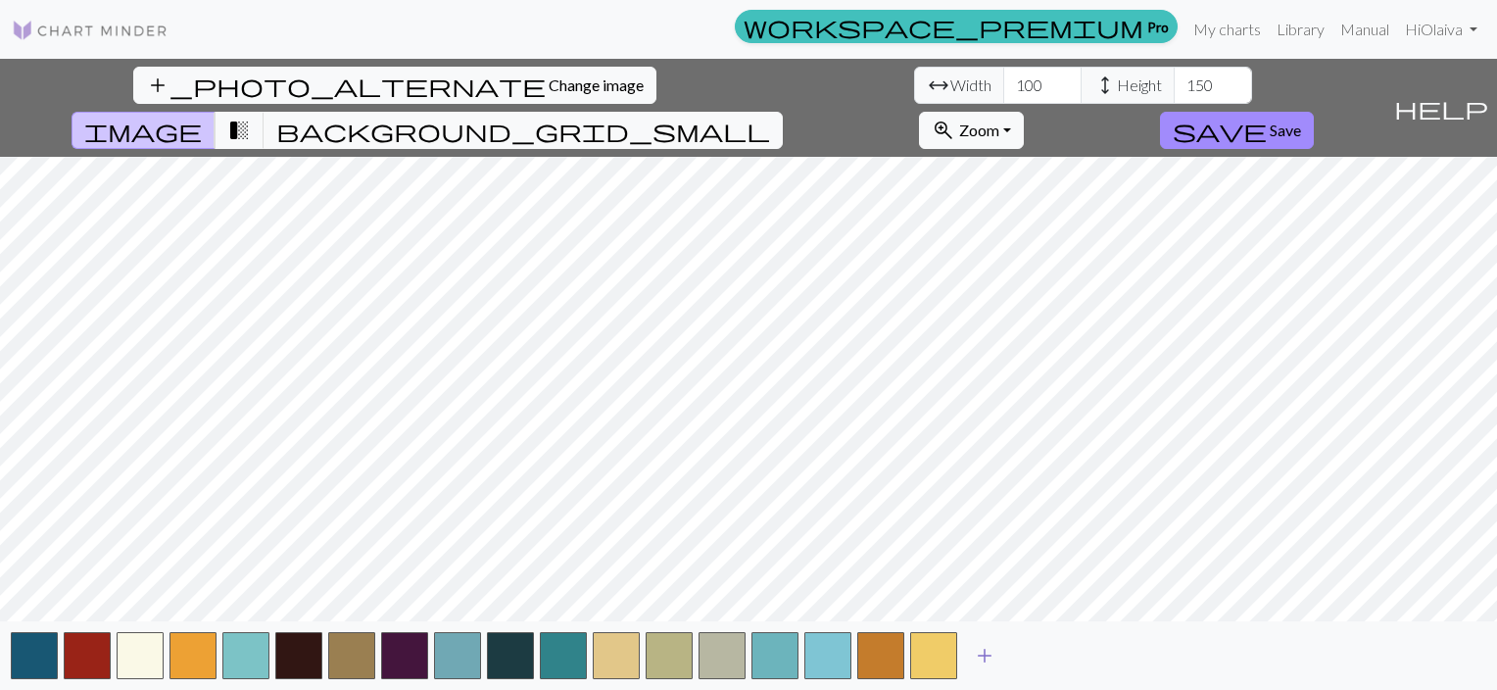
drag, startPoint x: 984, startPoint y: 655, endPoint x: 1033, endPoint y: 662, distance: 49.6
click at [985, 654] on span "add" at bounding box center [985, 655] width 24 height 27
click at [1028, 654] on span "add" at bounding box center [1038, 655] width 24 height 27
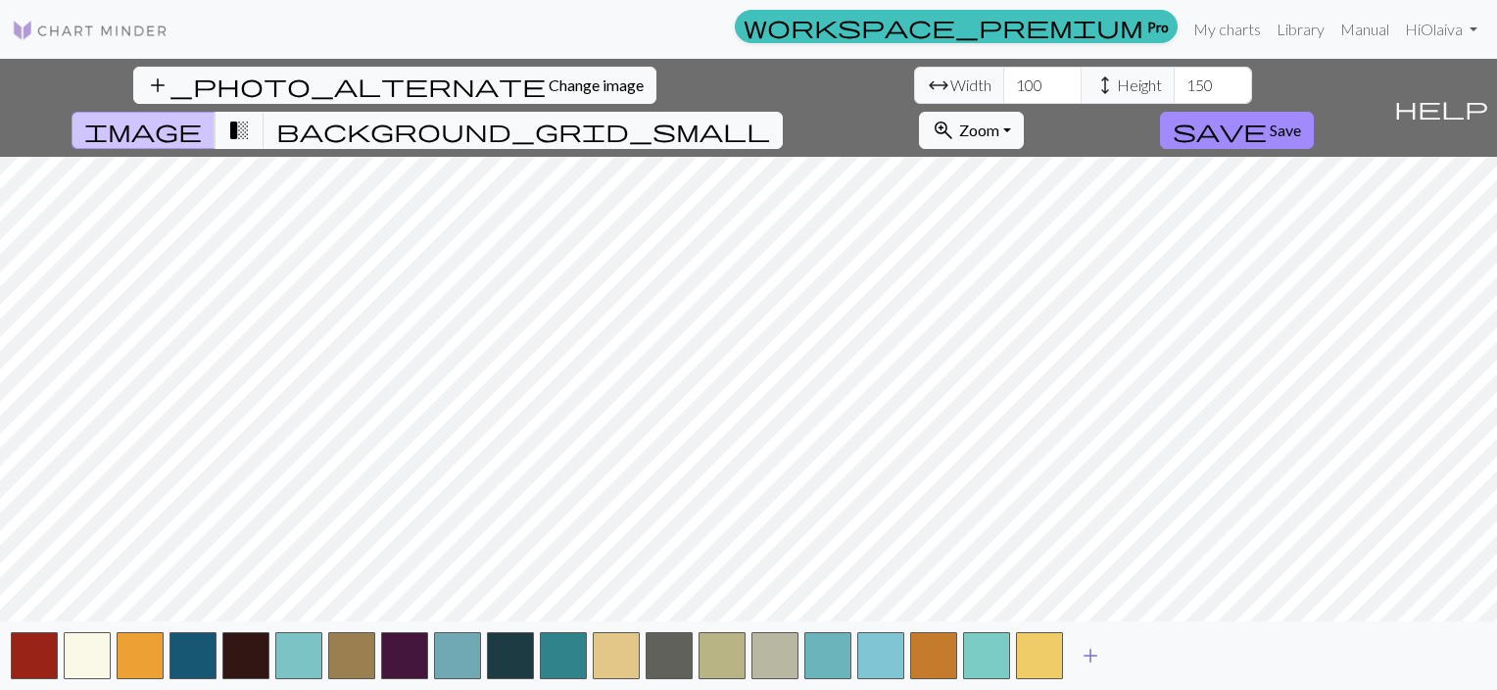
click at [1098, 647] on span "add" at bounding box center [1091, 655] width 24 height 27
click at [1145, 658] on span "add" at bounding box center [1144, 655] width 24 height 27
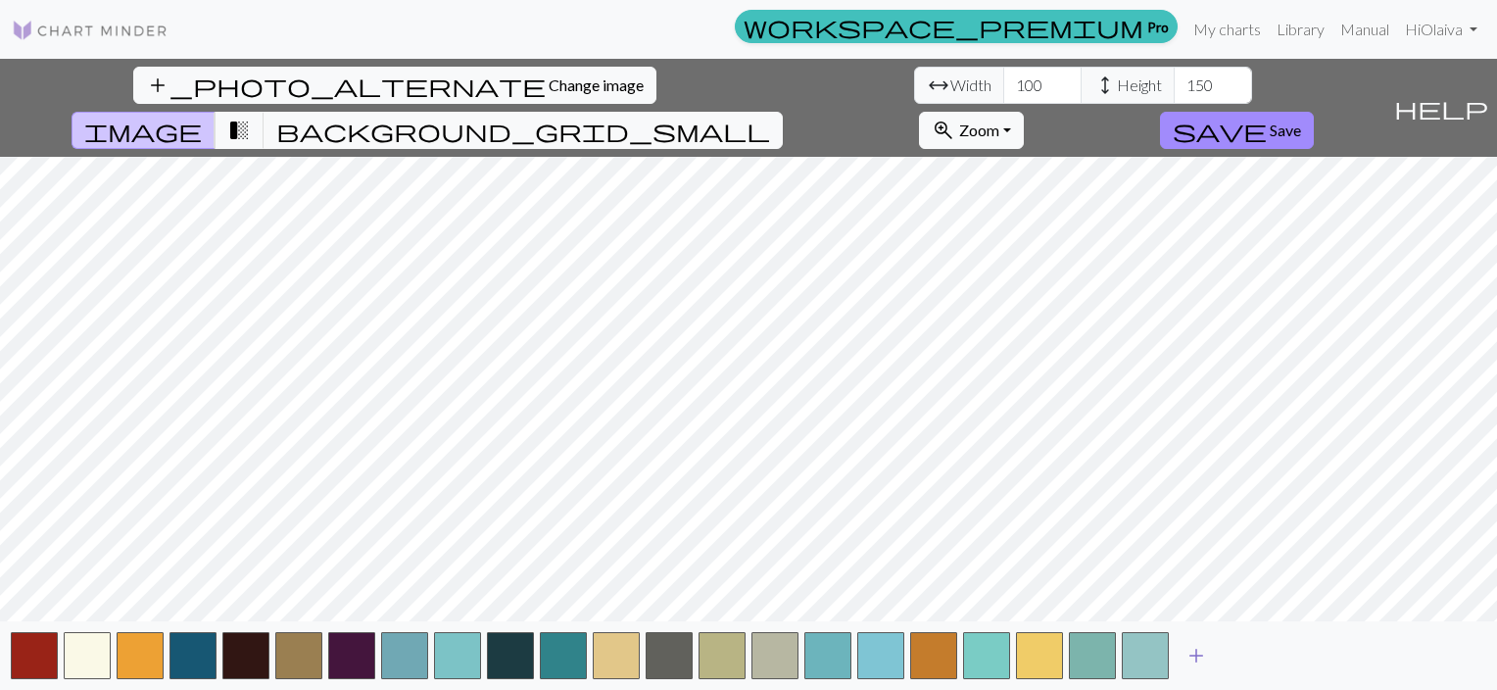
click at [1198, 656] on span "add" at bounding box center [1197, 655] width 24 height 27
click at [1239, 654] on span "add" at bounding box center [1250, 655] width 24 height 27
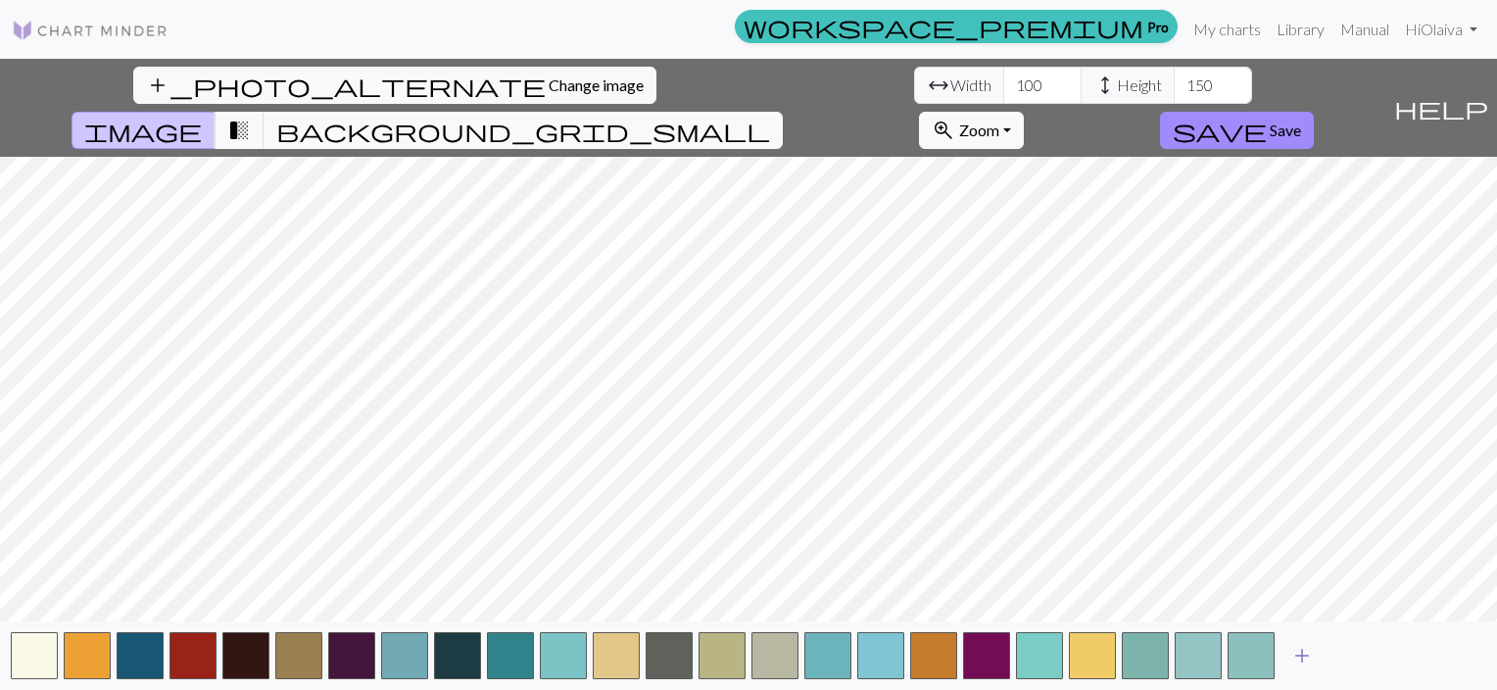
click at [1306, 656] on span "add" at bounding box center [1303, 655] width 24 height 27
click at [1345, 651] on span "add" at bounding box center [1356, 655] width 24 height 27
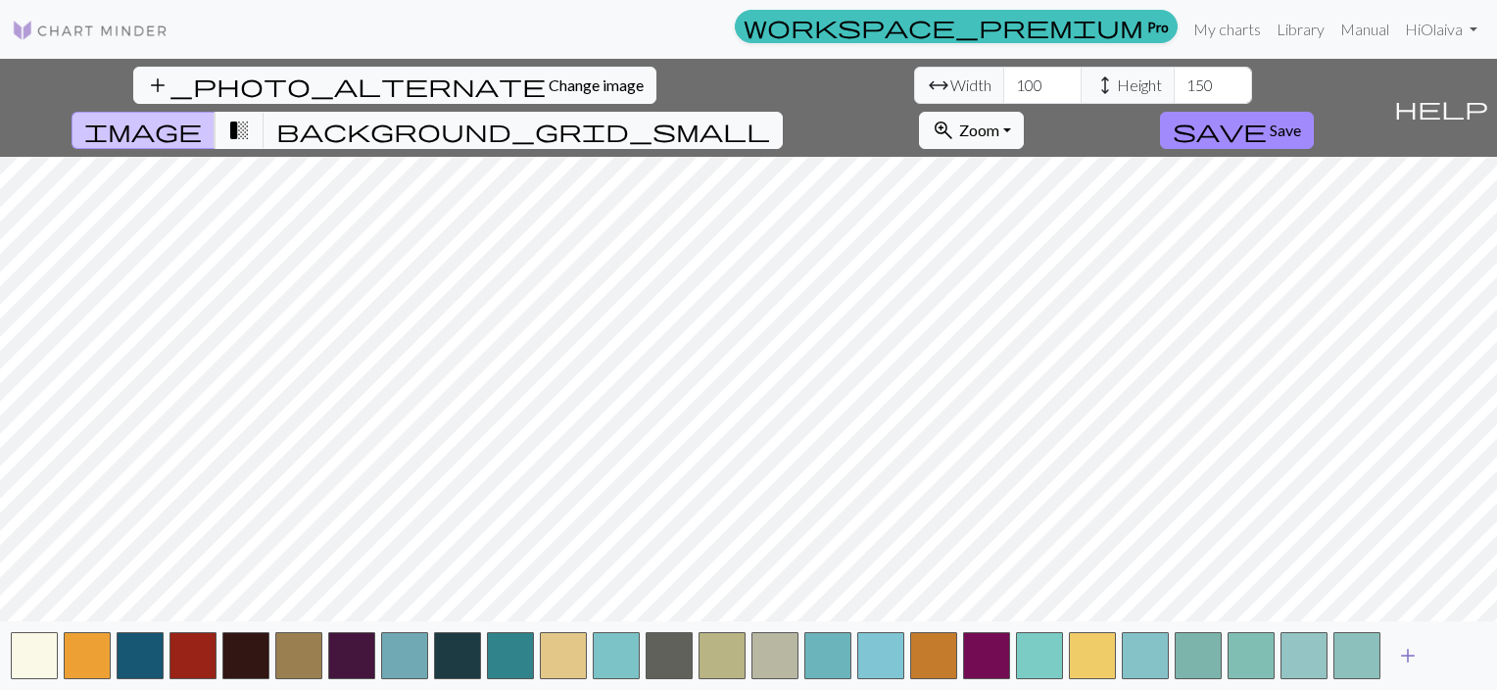
click at [1399, 647] on span "add" at bounding box center [1409, 655] width 24 height 27
click at [1459, 651] on span "add" at bounding box center [1461, 655] width 24 height 27
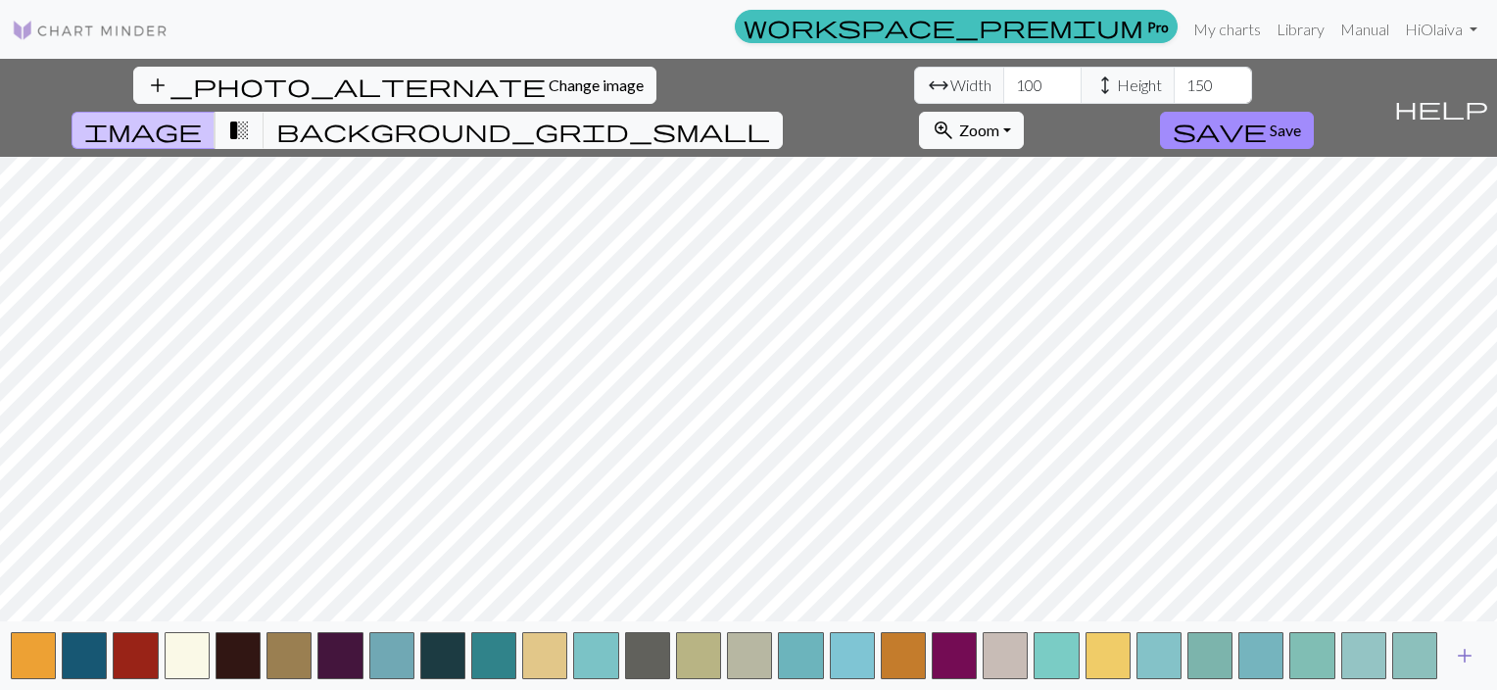
click at [1467, 659] on span "add" at bounding box center [1465, 655] width 24 height 27
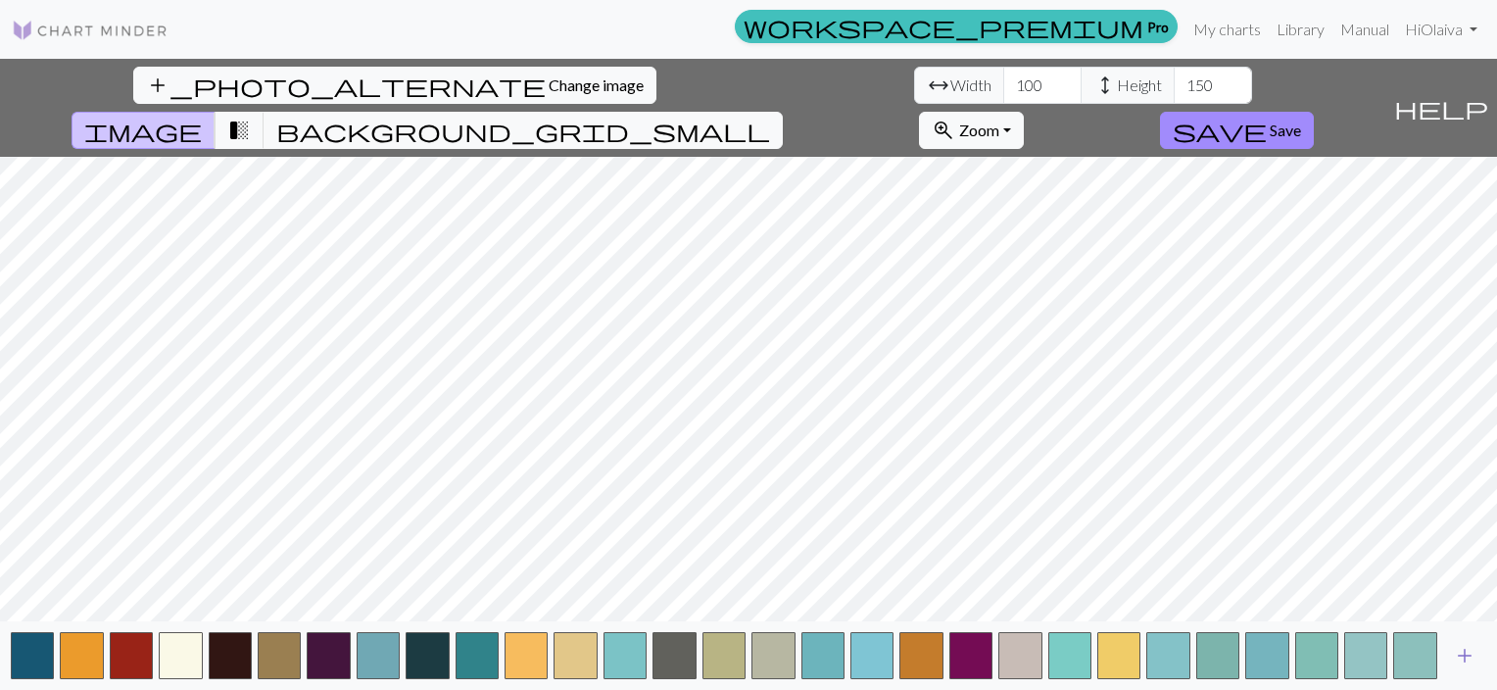
click at [1467, 658] on span "add" at bounding box center [1465, 655] width 24 height 27
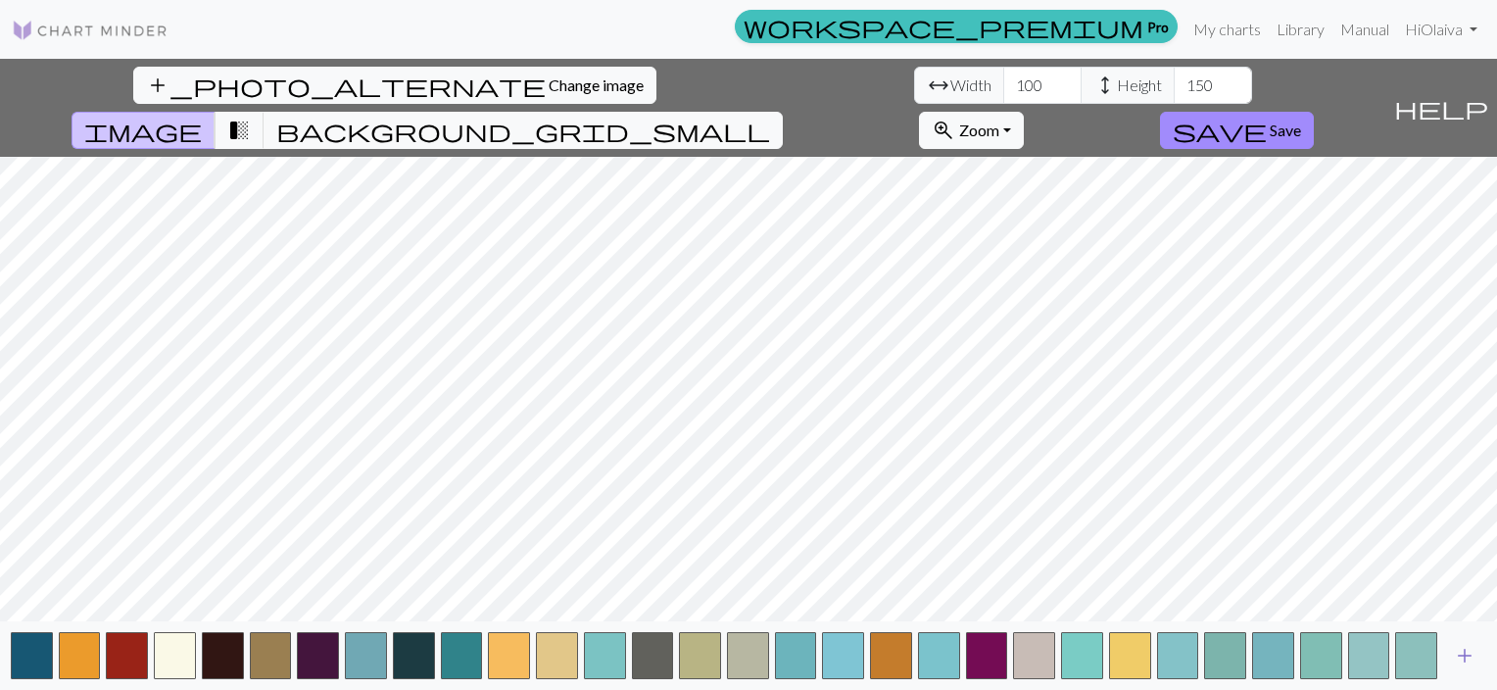
click at [1467, 658] on span "add" at bounding box center [1465, 655] width 24 height 27
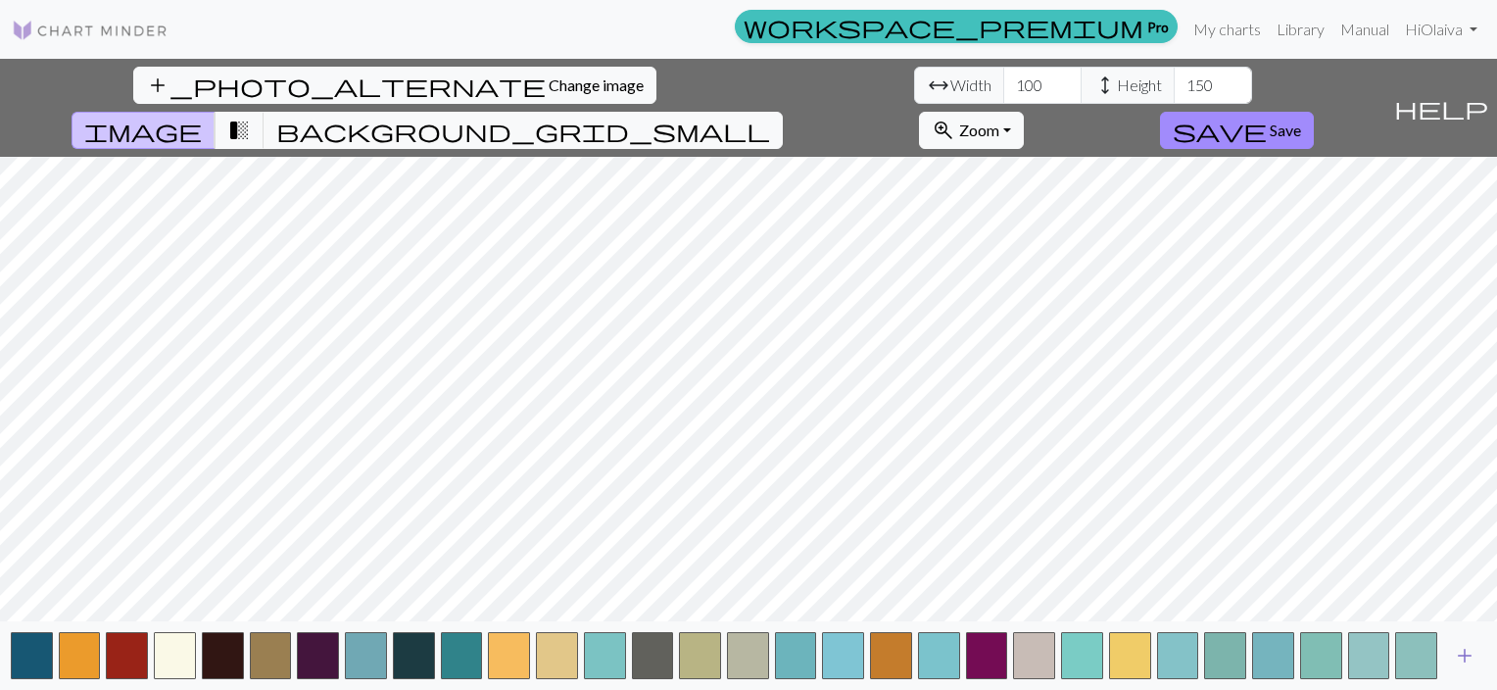
click at [1467, 658] on span "add" at bounding box center [1465, 655] width 24 height 27
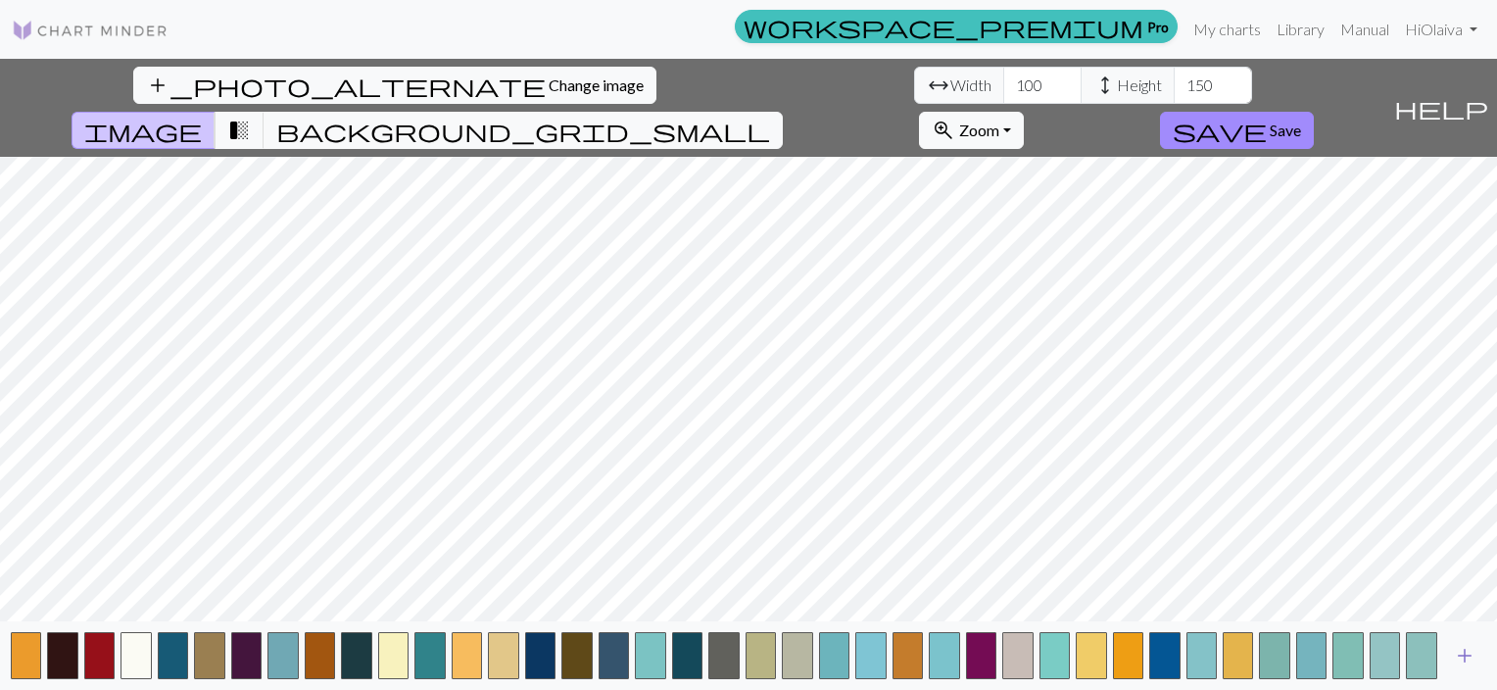
click at [1464, 655] on span "add" at bounding box center [1465, 655] width 24 height 27
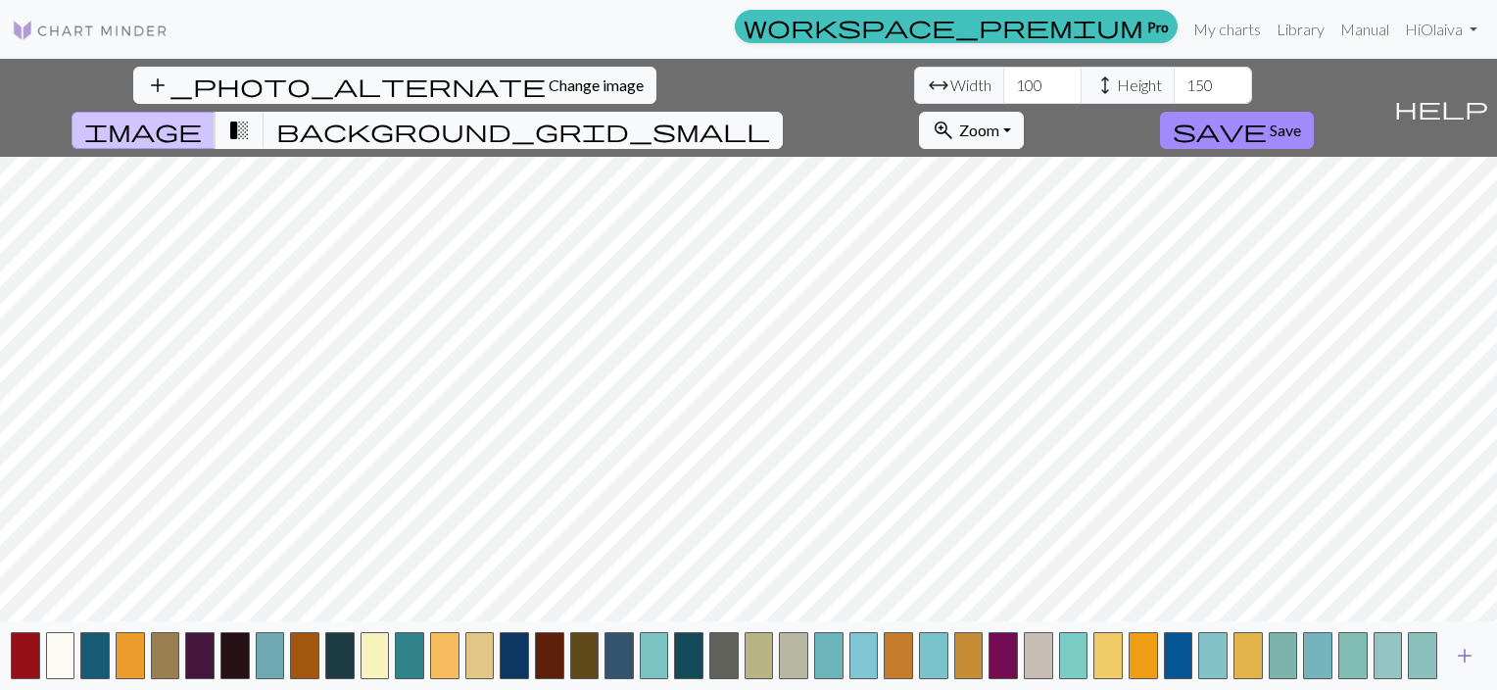
click at [1464, 655] on span "add" at bounding box center [1465, 655] width 24 height 27
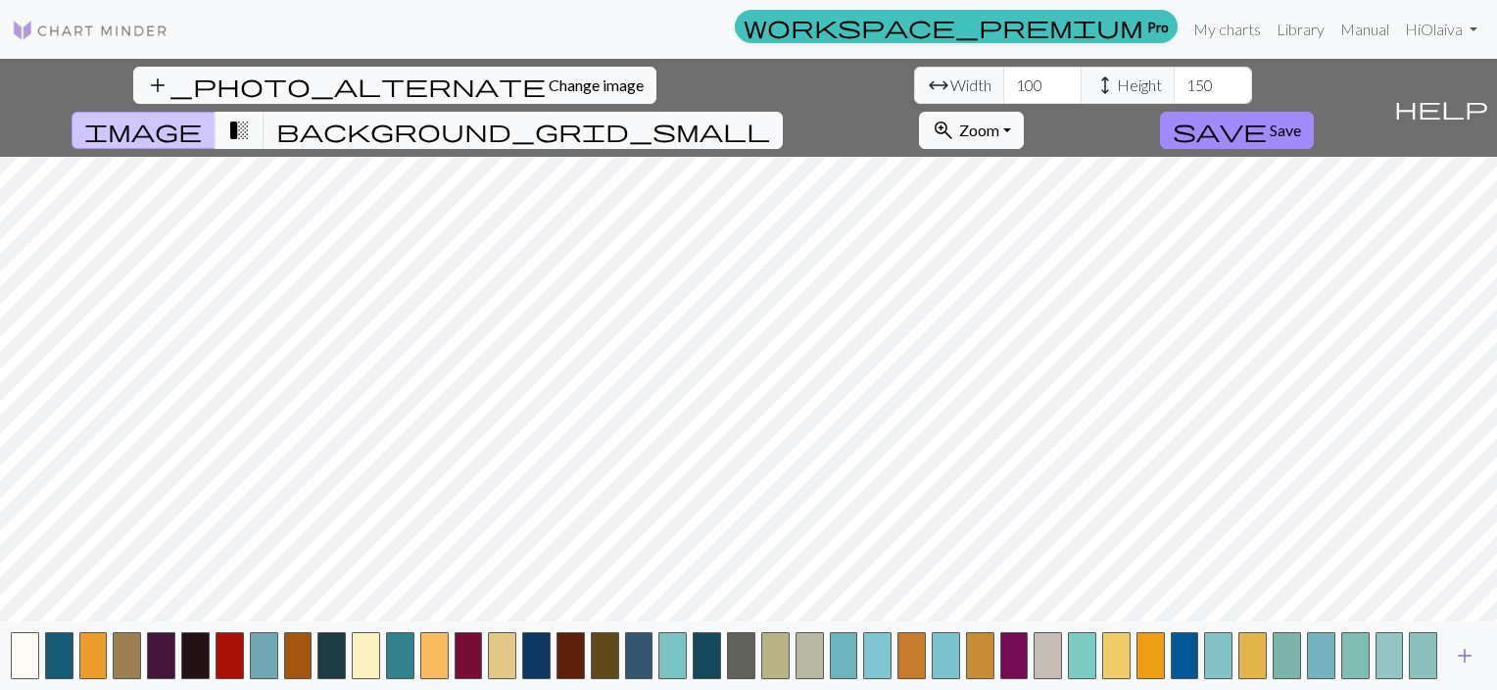
click at [1464, 655] on span "add" at bounding box center [1465, 655] width 24 height 27
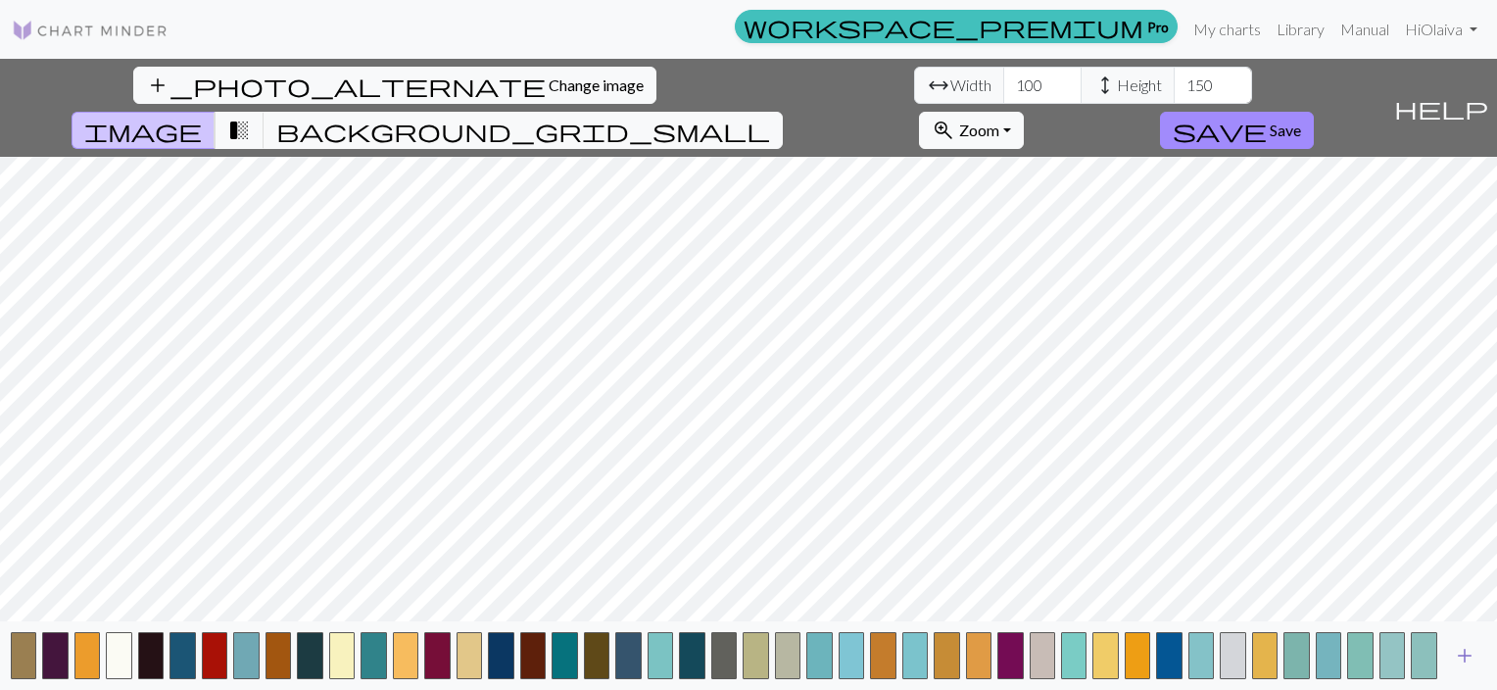
click at [1464, 655] on span "add" at bounding box center [1465, 655] width 24 height 27
click at [1464, 655] on button "add" at bounding box center [1465, 655] width 49 height 37
click at [1464, 655] on div "add" at bounding box center [748, 655] width 1497 height 69
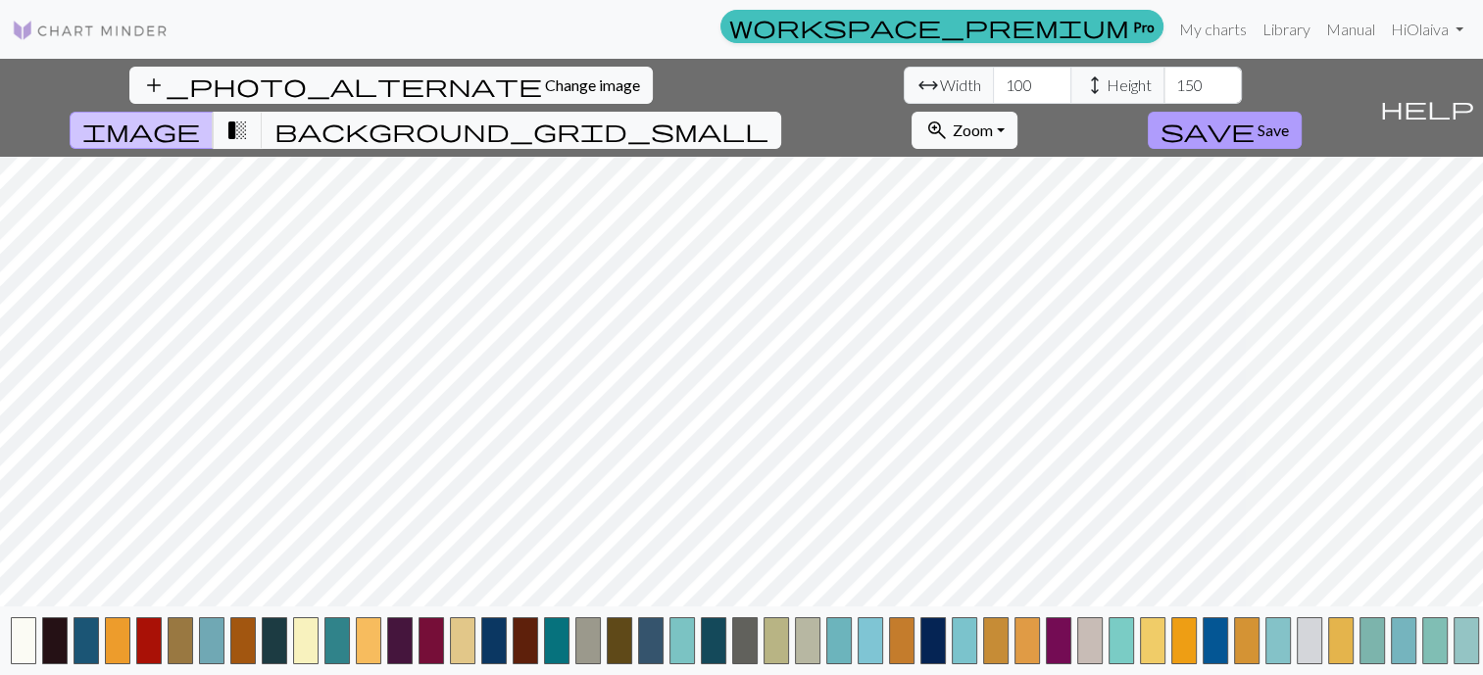
click at [1289, 121] on span "Save" at bounding box center [1272, 130] width 31 height 19
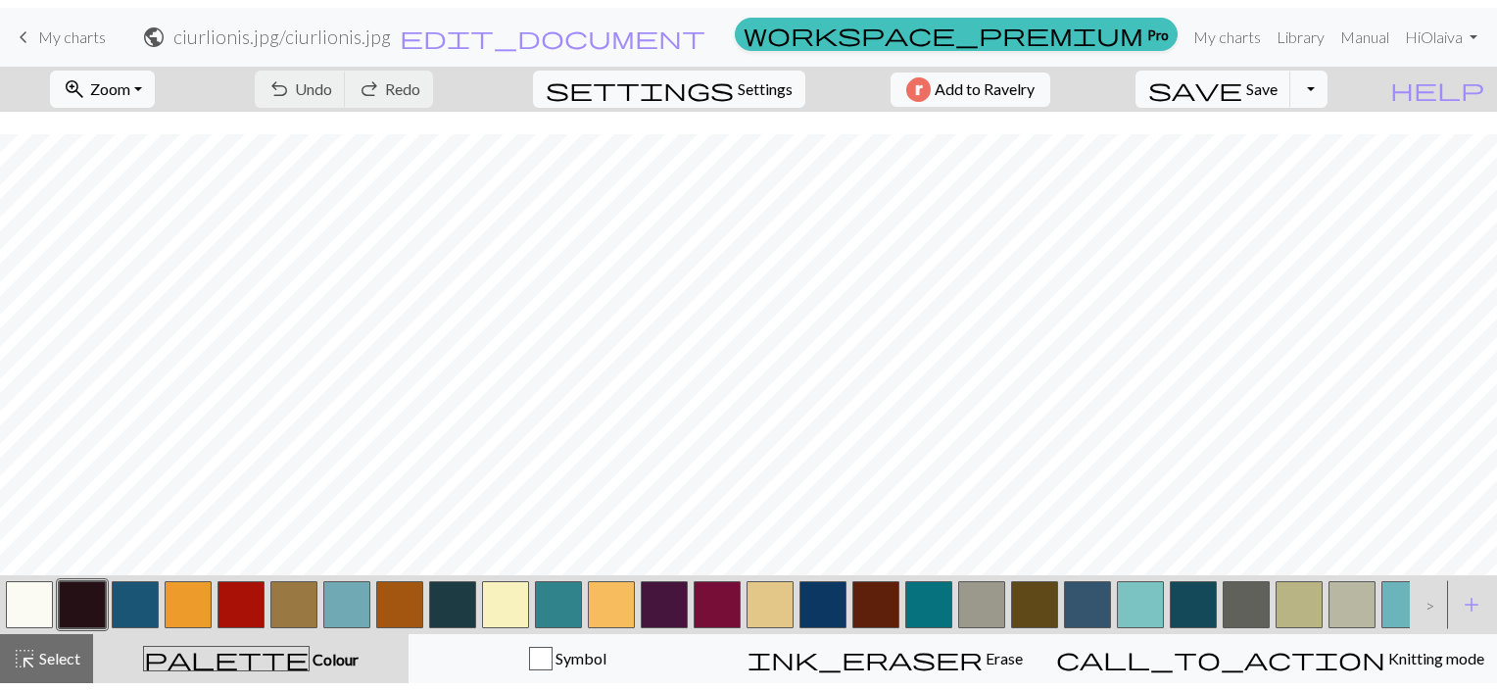
scroll to position [2579, 0]
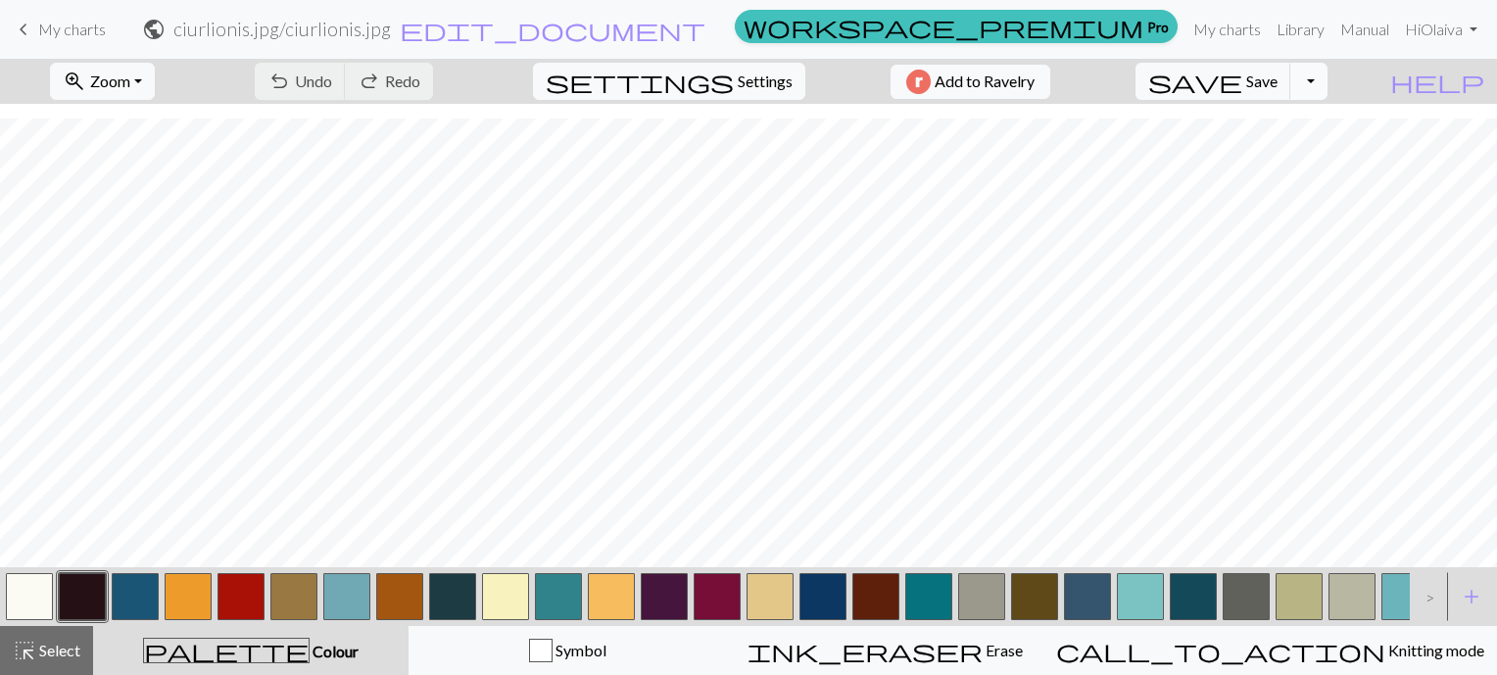
click at [1328, 82] on button "Toggle Dropdown" at bounding box center [1309, 81] width 37 height 37
click at [1321, 165] on button "save_alt Download" at bounding box center [1166, 155] width 323 height 31
click at [1021, 81] on span "Add to Ravelry" at bounding box center [985, 82] width 100 height 25
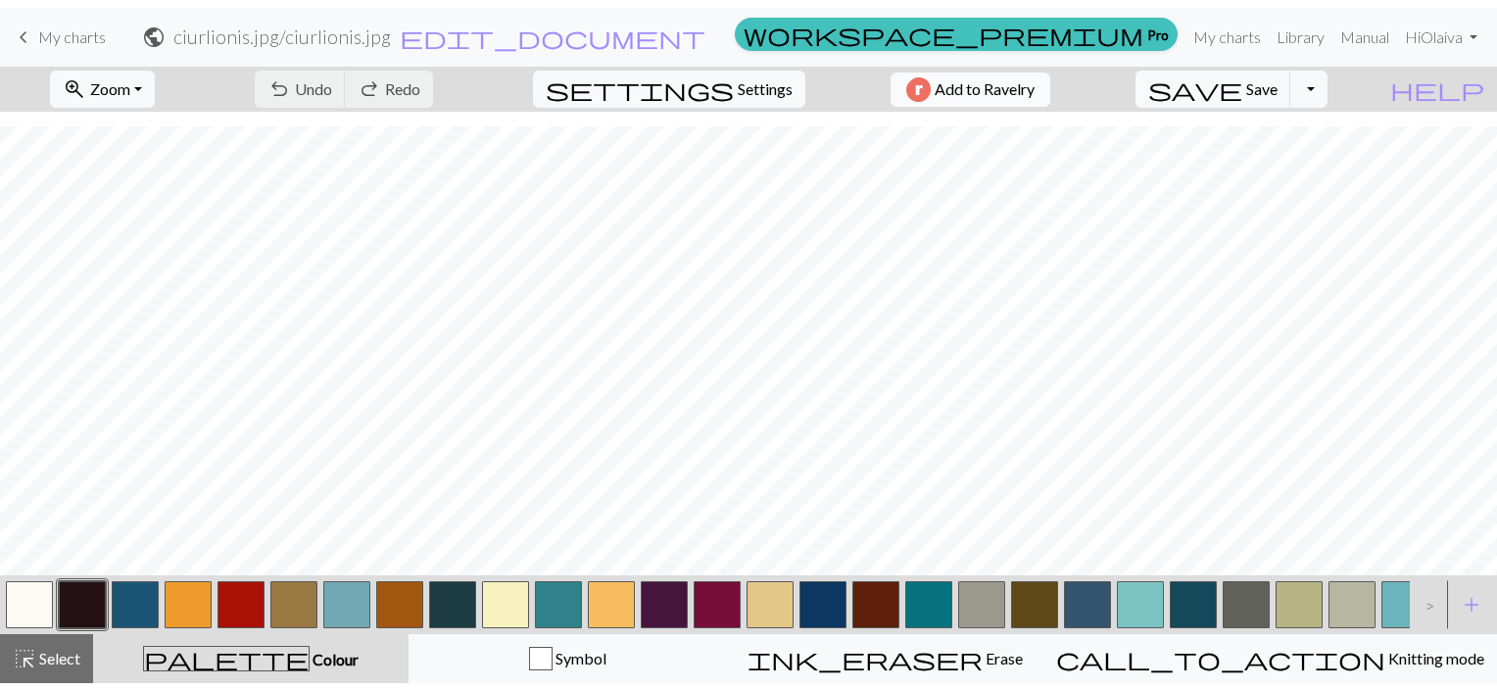
scroll to position [2564, 0]
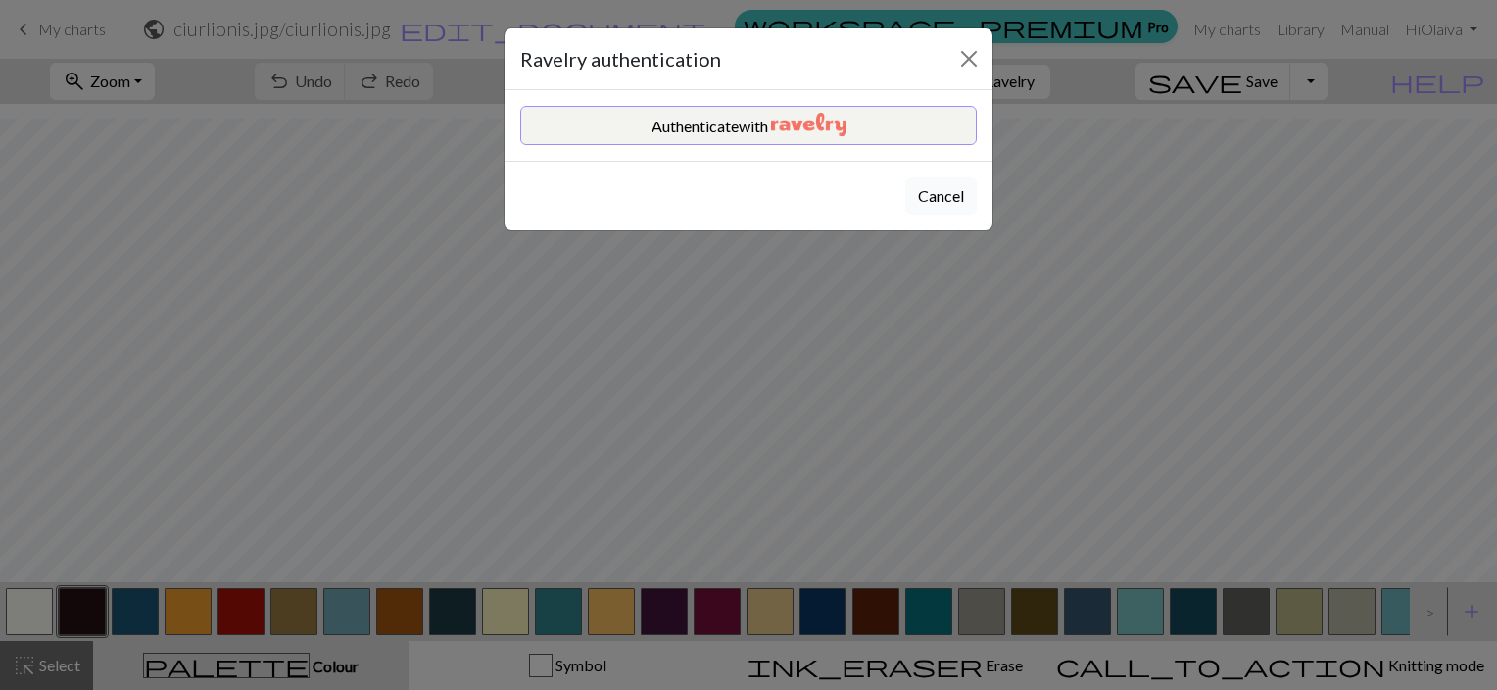
click at [959, 192] on button "Cancel" at bounding box center [942, 195] width 72 height 37
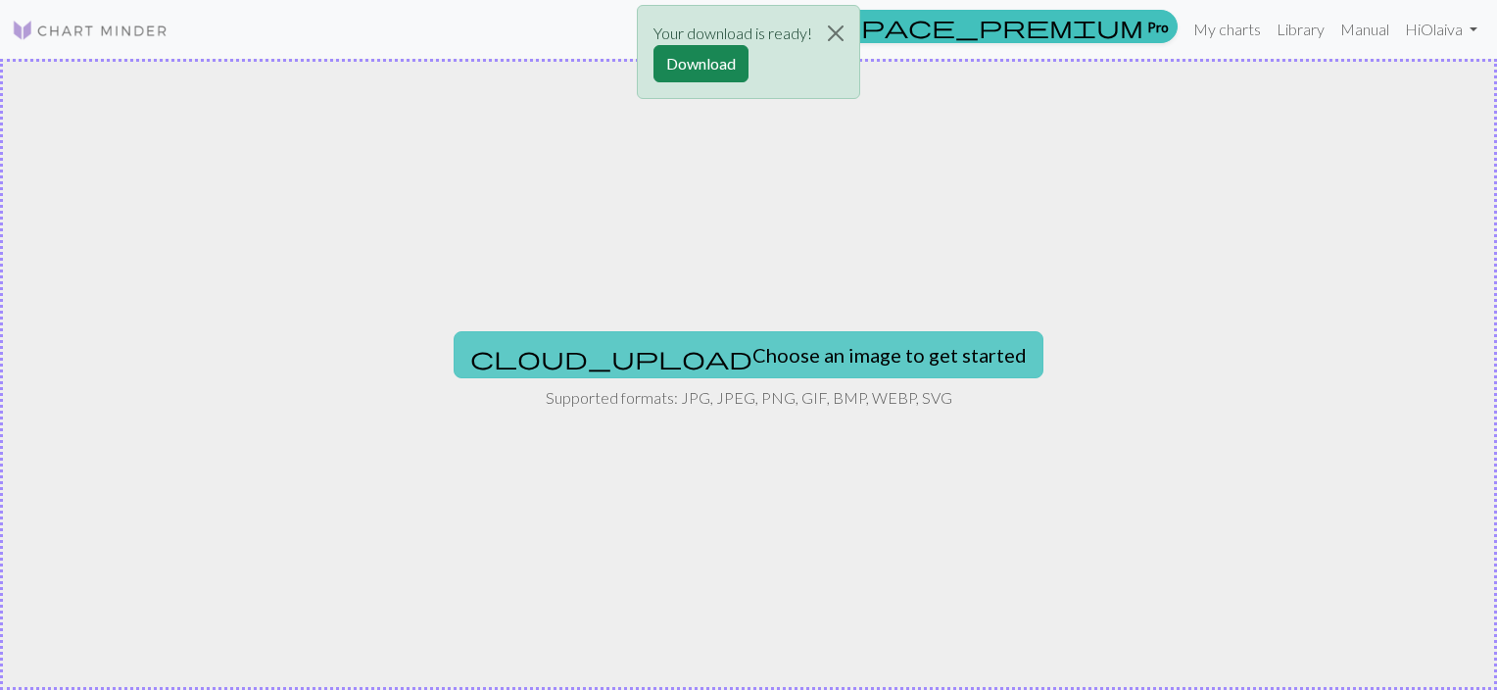
click at [792, 357] on button "cloud_upload Choose an image to get started" at bounding box center [749, 354] width 590 height 47
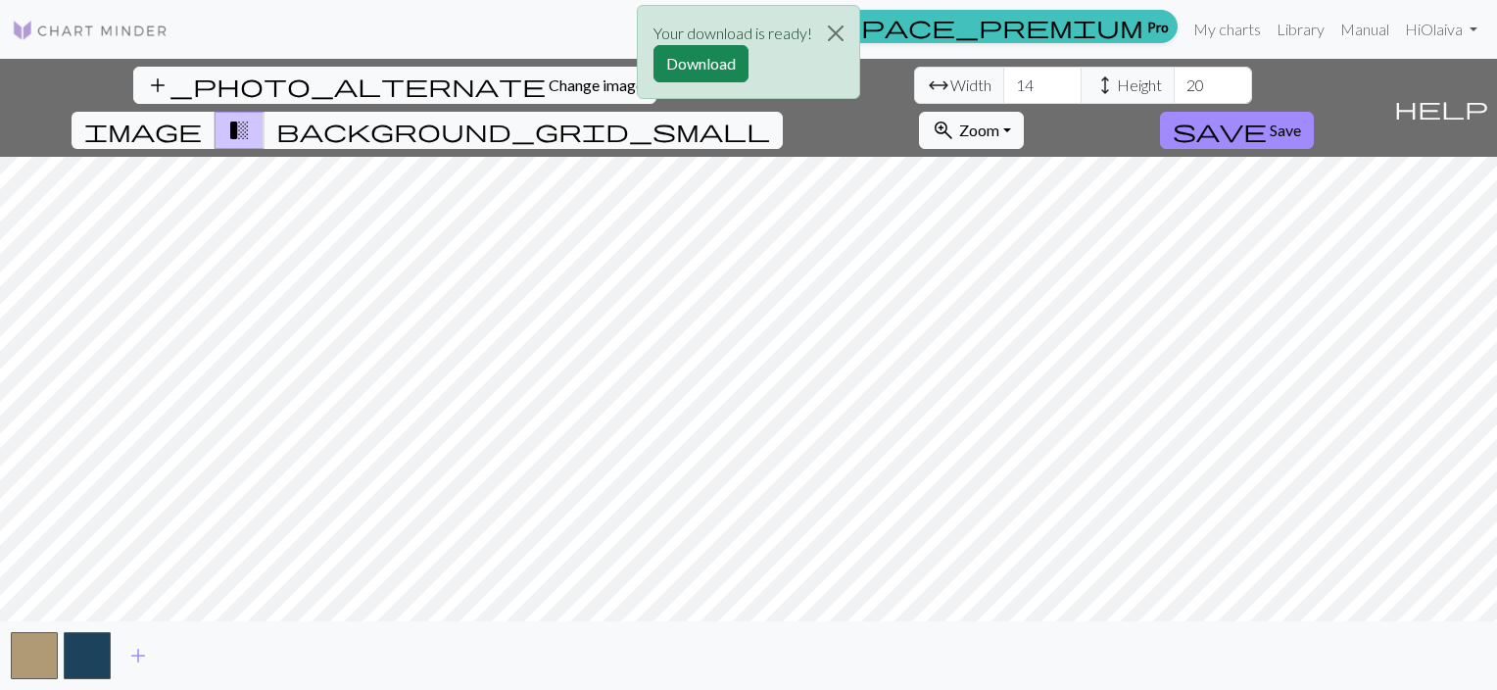
click at [474, 89] on div "Your download is ready! Download" at bounding box center [748, 57] width 1497 height 115
click at [466, 82] on div "Your download is ready! Download" at bounding box center [748, 57] width 1497 height 115
click at [844, 27] on button "Close" at bounding box center [835, 33] width 47 height 55
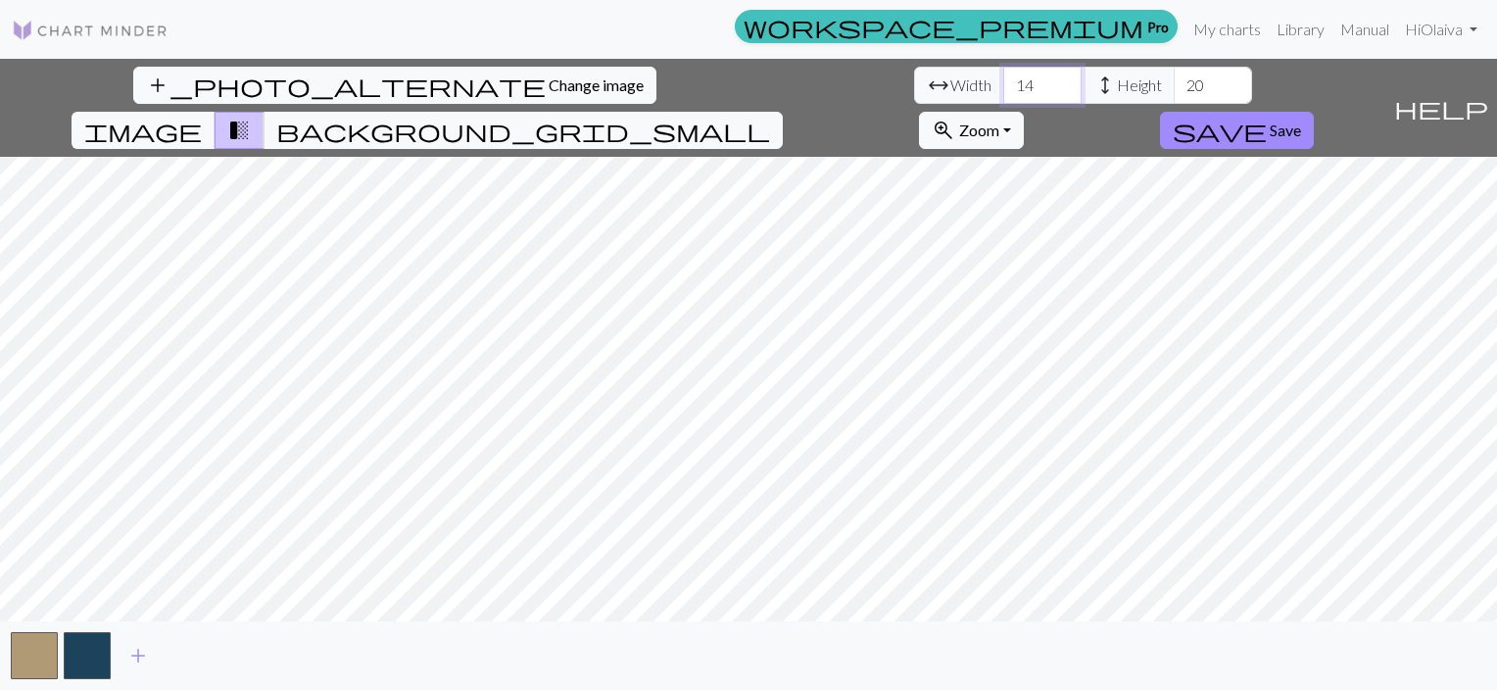
drag, startPoint x: 466, startPoint y: 89, endPoint x: 442, endPoint y: 88, distance: 23.5
click at [1004, 89] on input "14" at bounding box center [1043, 85] width 78 height 37
type input "100"
drag, startPoint x: 633, startPoint y: 86, endPoint x: 617, endPoint y: 90, distance: 16.2
click at [1174, 90] on input "20" at bounding box center [1213, 85] width 78 height 37
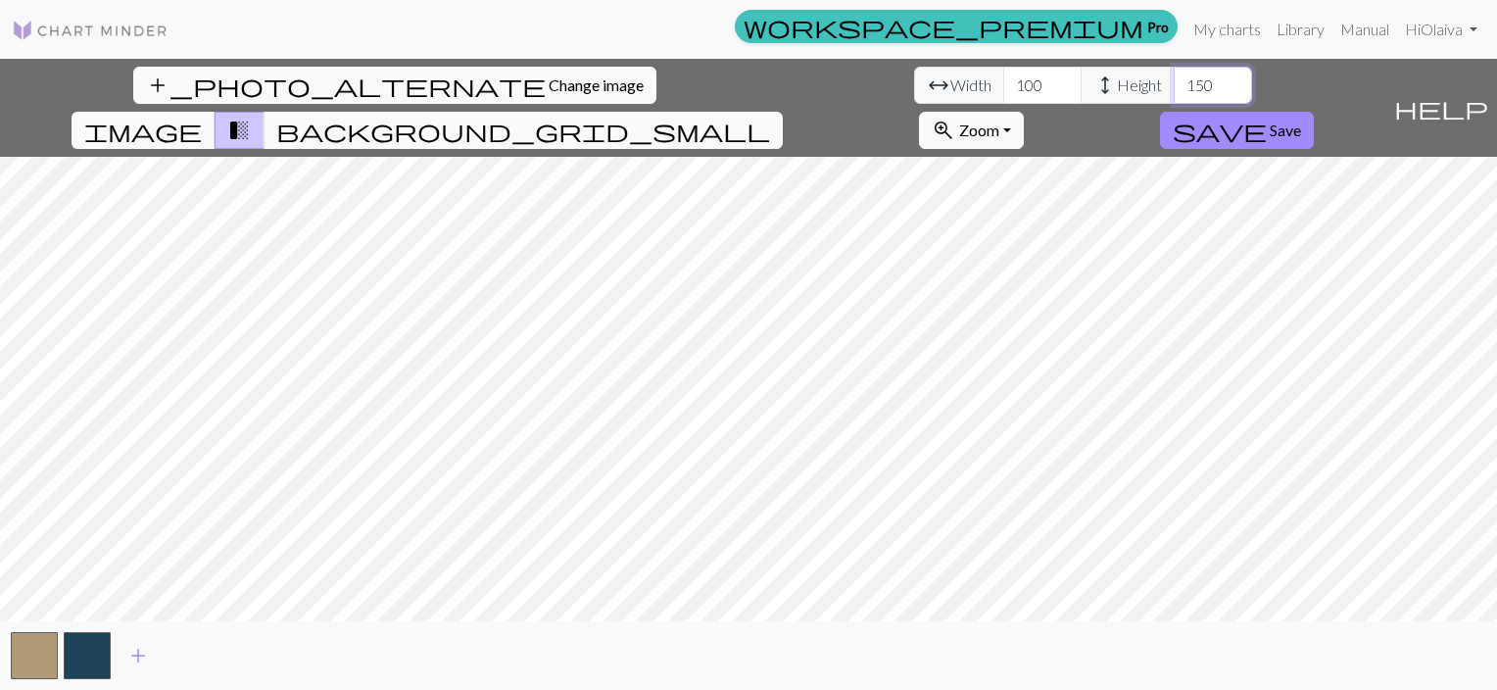
type input "150"
click at [202, 117] on span "image" at bounding box center [143, 130] width 118 height 27
